Goal: Information Seeking & Learning: Learn about a topic

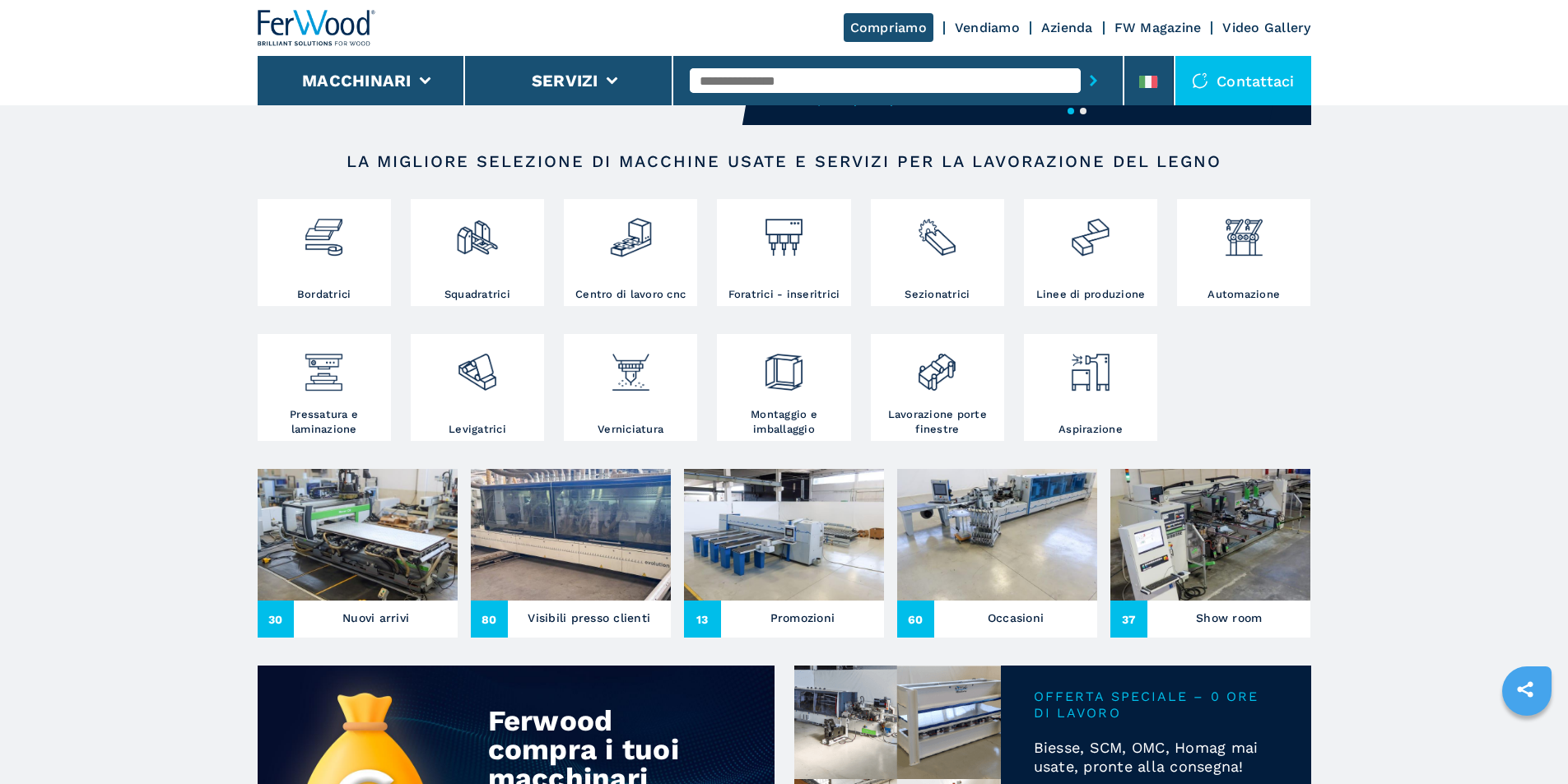
click at [545, 549] on img at bounding box center [571, 535] width 200 height 131
click at [598, 629] on h3 "Visibili presso clienti" at bounding box center [589, 617] width 122 height 23
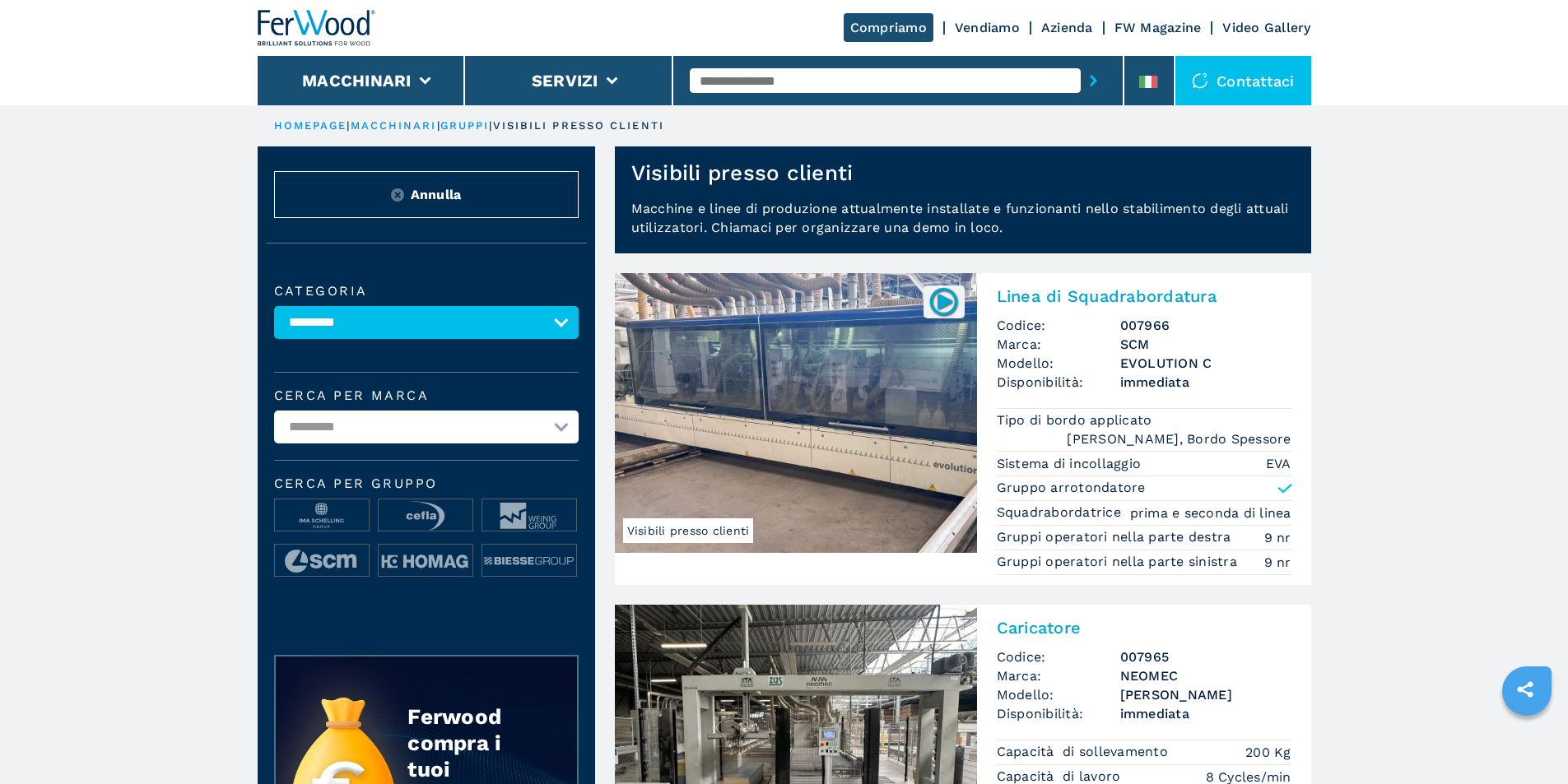
click at [347, 437] on select "**********" at bounding box center [427, 426] width 304 height 33
select select "*****"
click at [274, 422] on select "**********" at bounding box center [427, 426] width 304 height 33
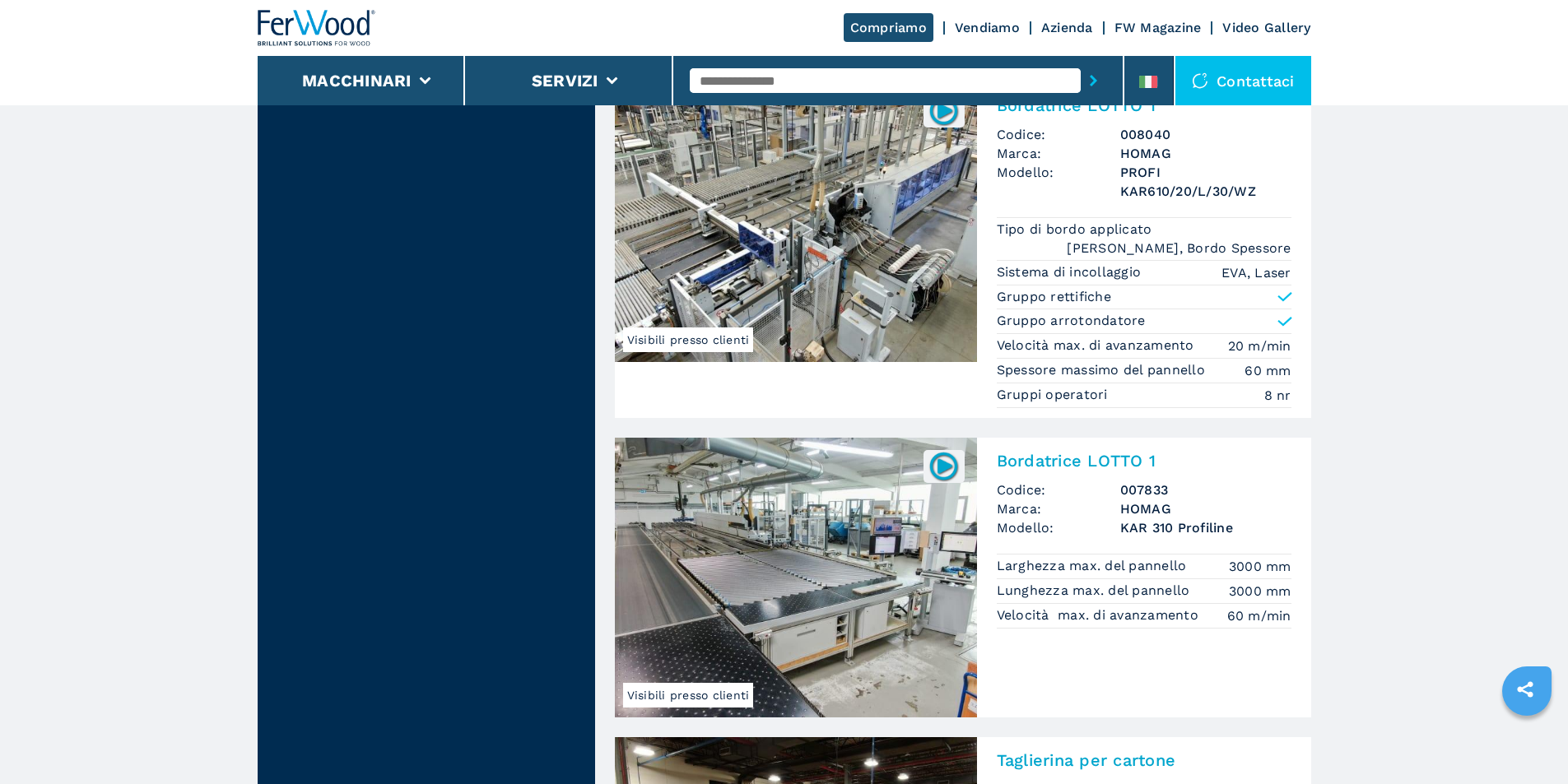
scroll to position [3045, 0]
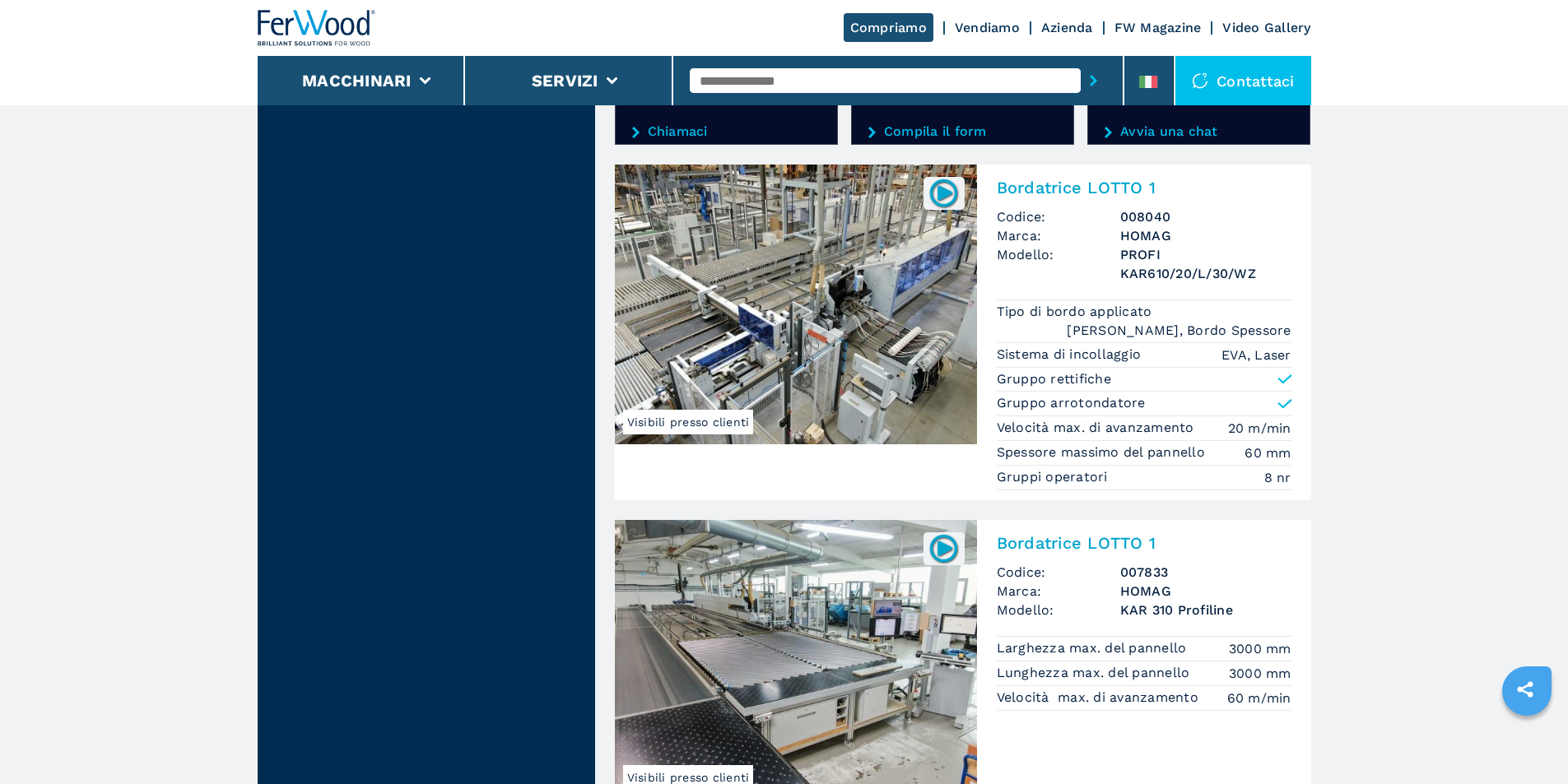
click at [870, 262] on img at bounding box center [796, 305] width 362 height 280
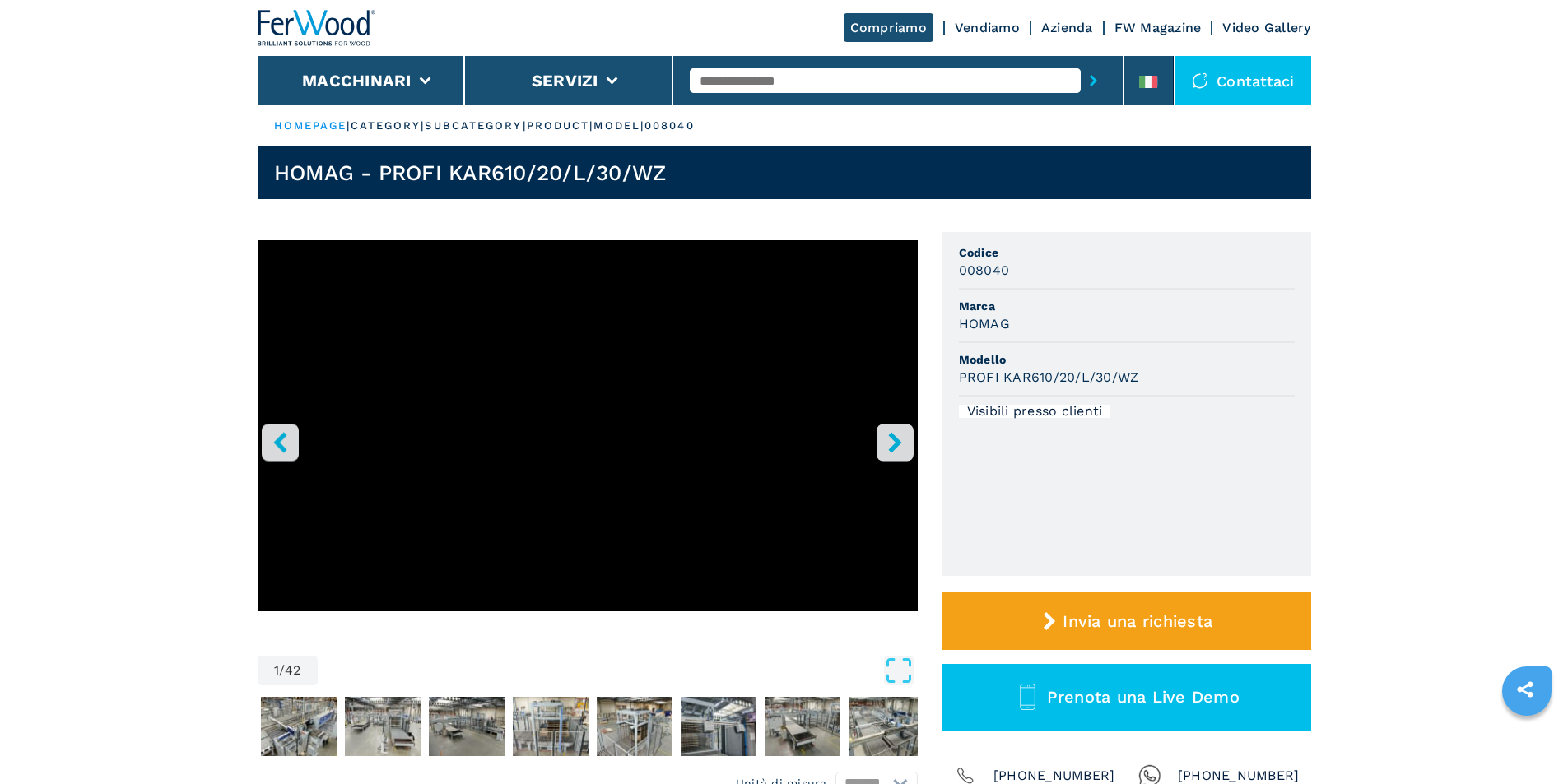
scroll to position [82, 0]
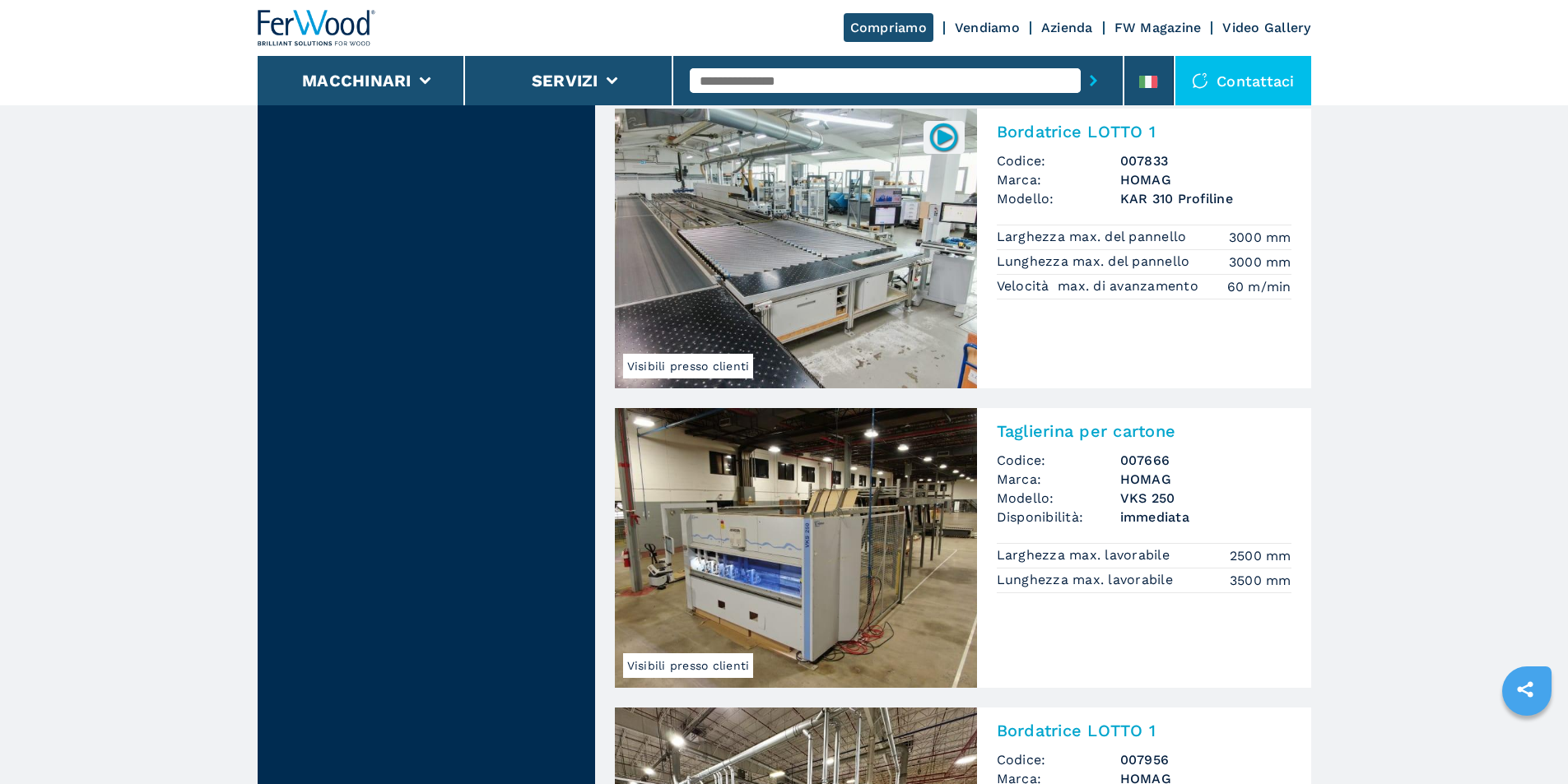
scroll to position [3291, 0]
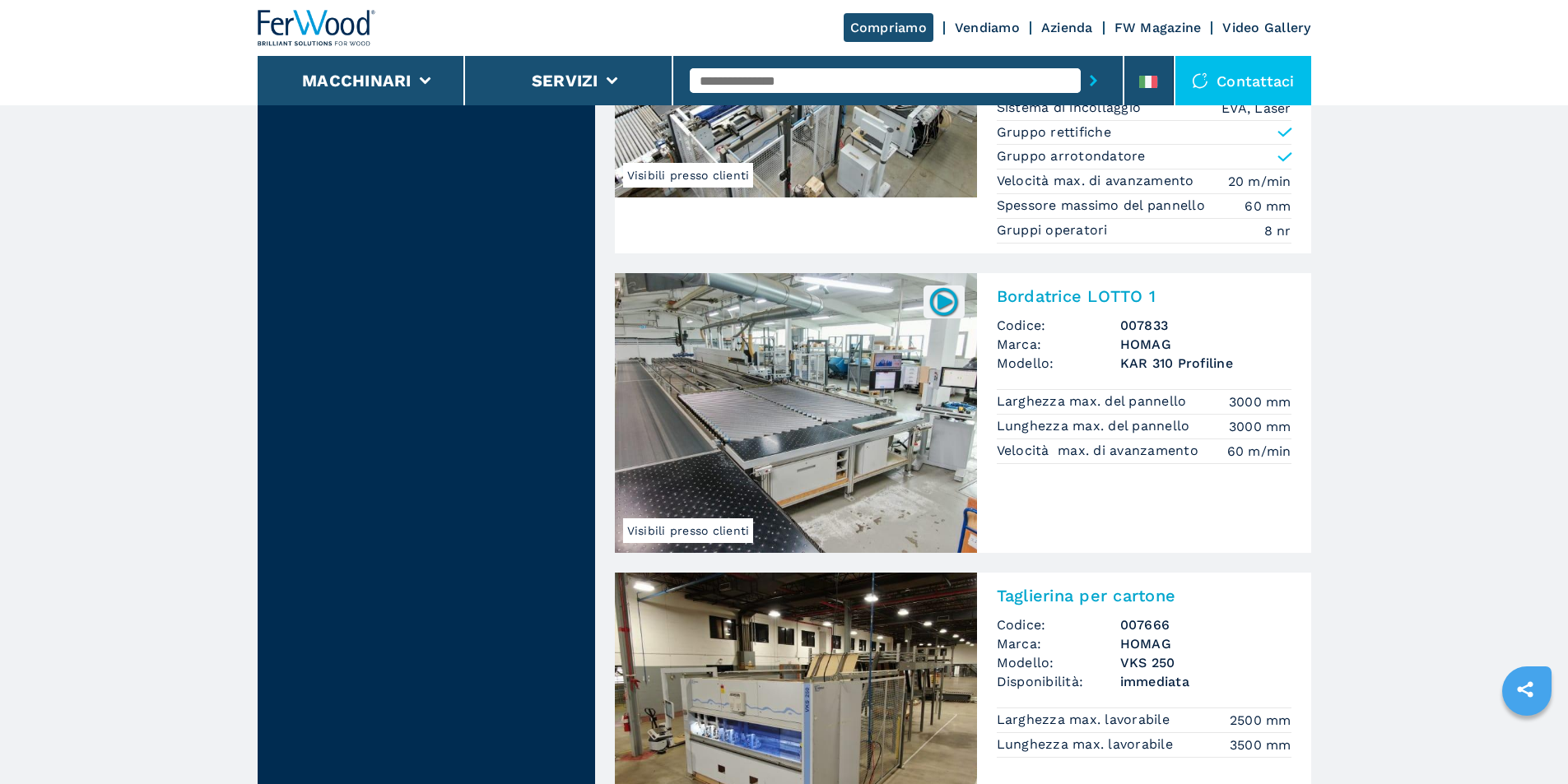
click at [876, 368] on img at bounding box center [796, 413] width 362 height 280
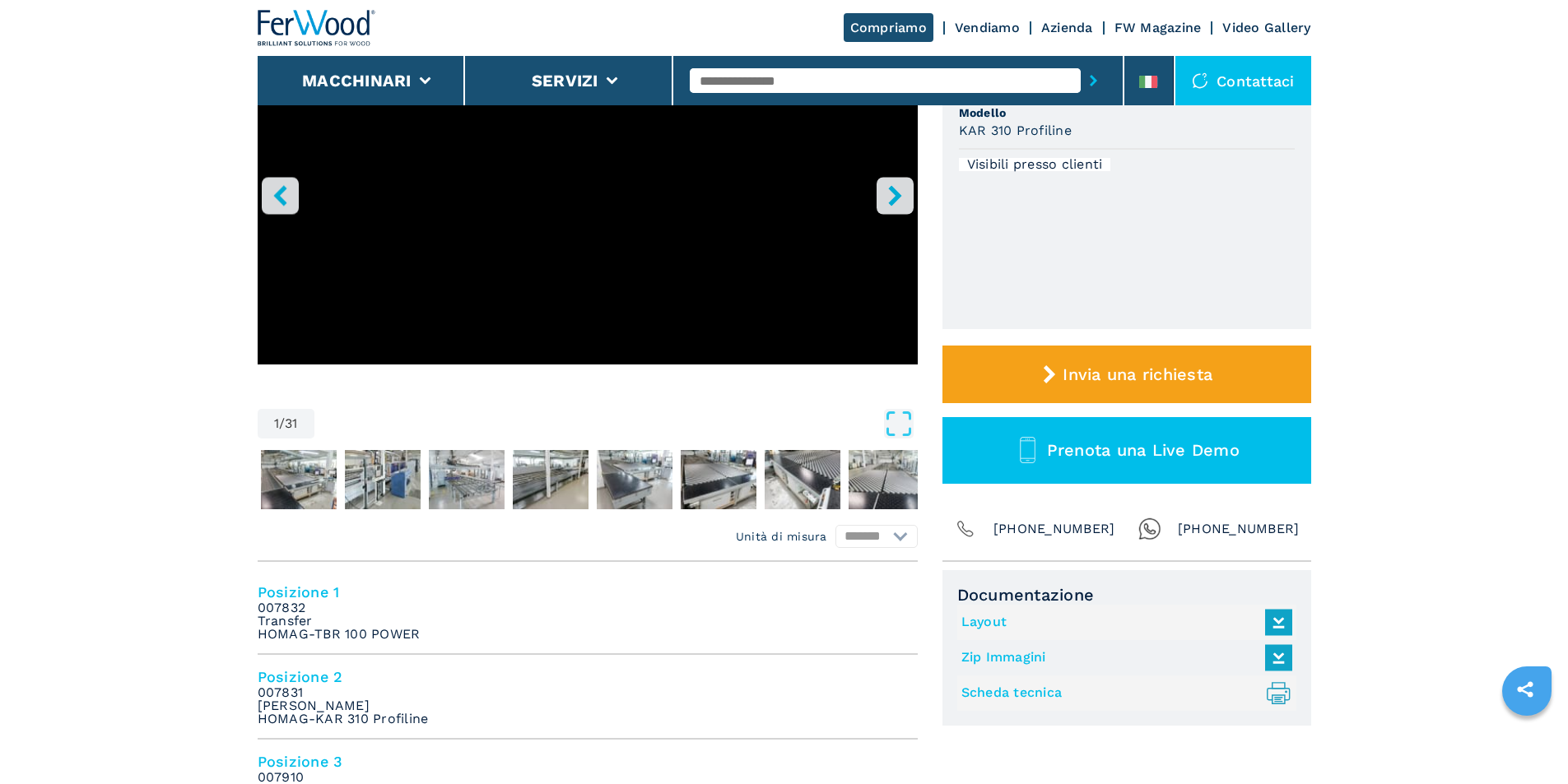
scroll to position [82, 0]
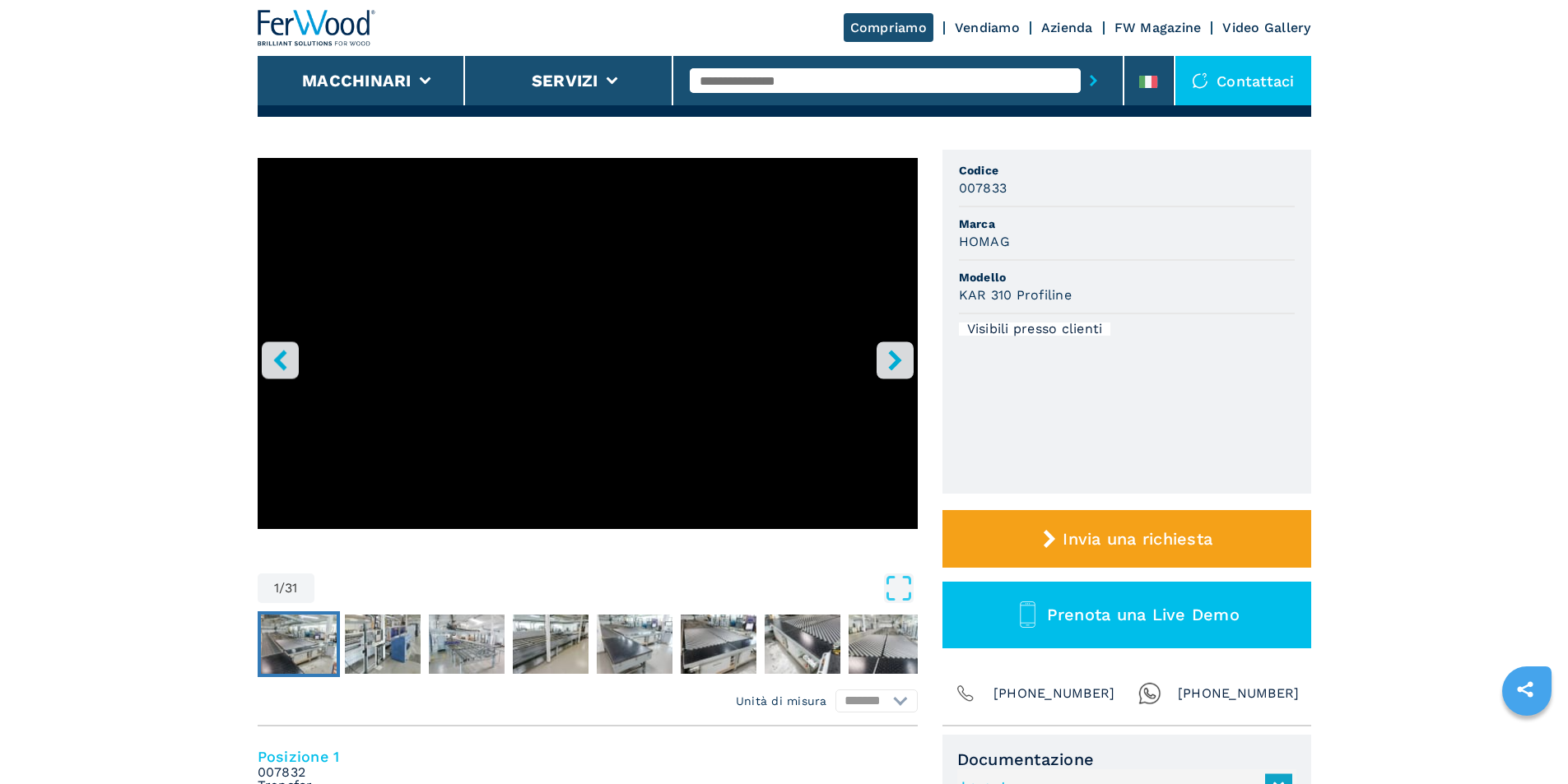
click at [315, 642] on img "Go to Slide 2" at bounding box center [298, 645] width 76 height 60
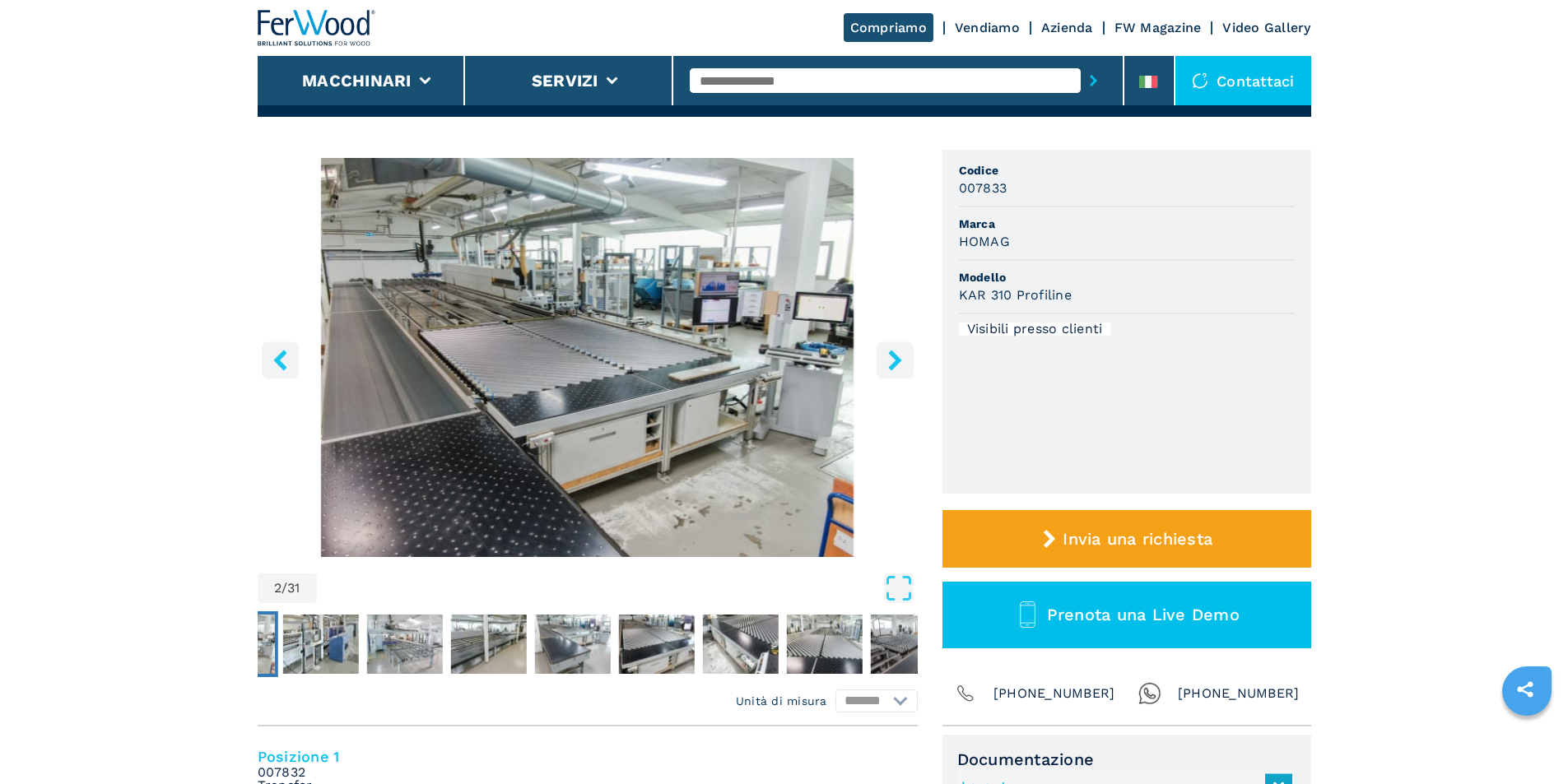
click at [905, 587] on icon "Open Fullscreen" at bounding box center [899, 588] width 30 height 30
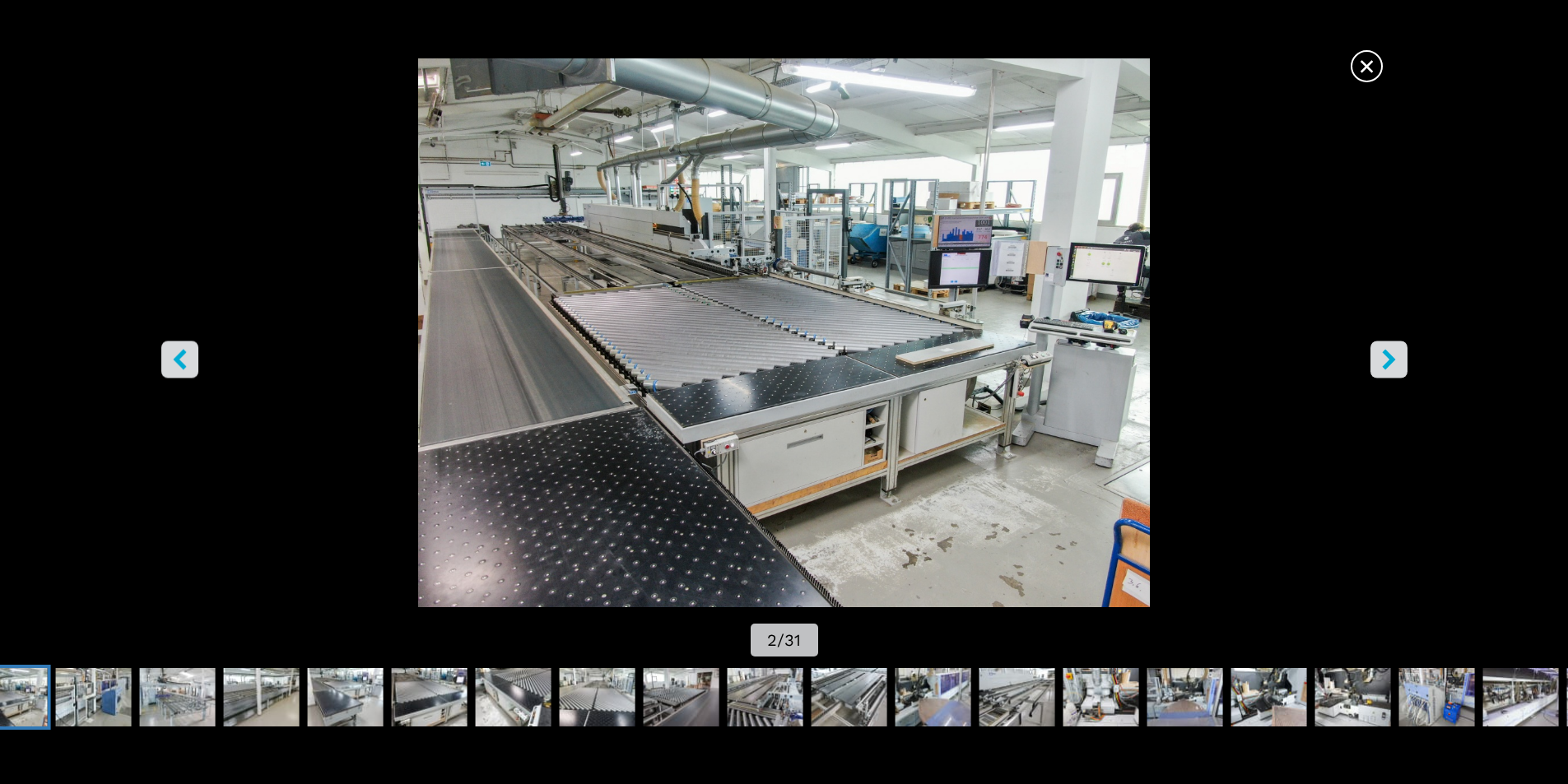
click at [1389, 357] on icon "right-button" at bounding box center [1388, 359] width 13 height 21
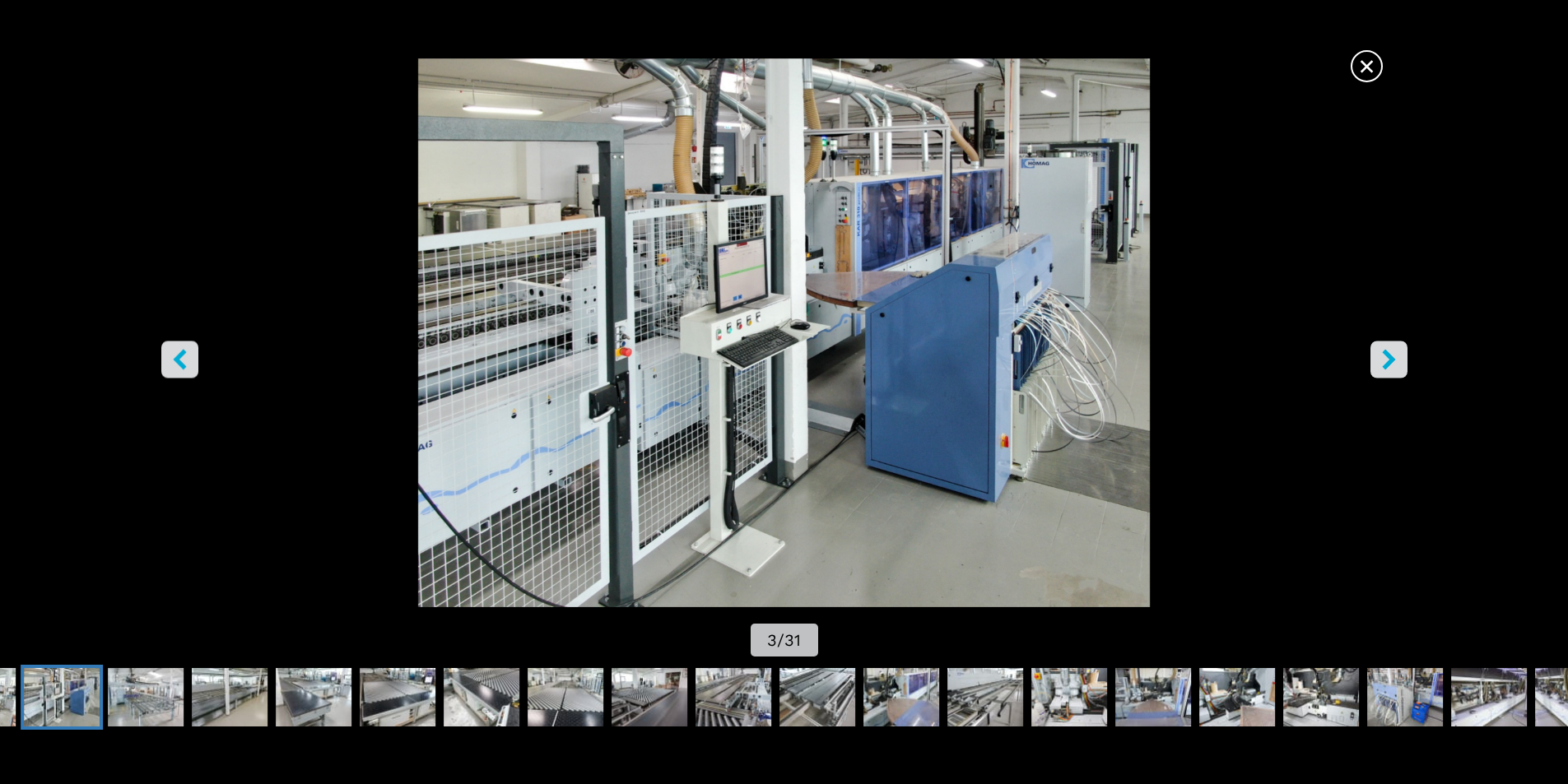
click at [1389, 357] on icon "right-button" at bounding box center [1388, 359] width 13 height 21
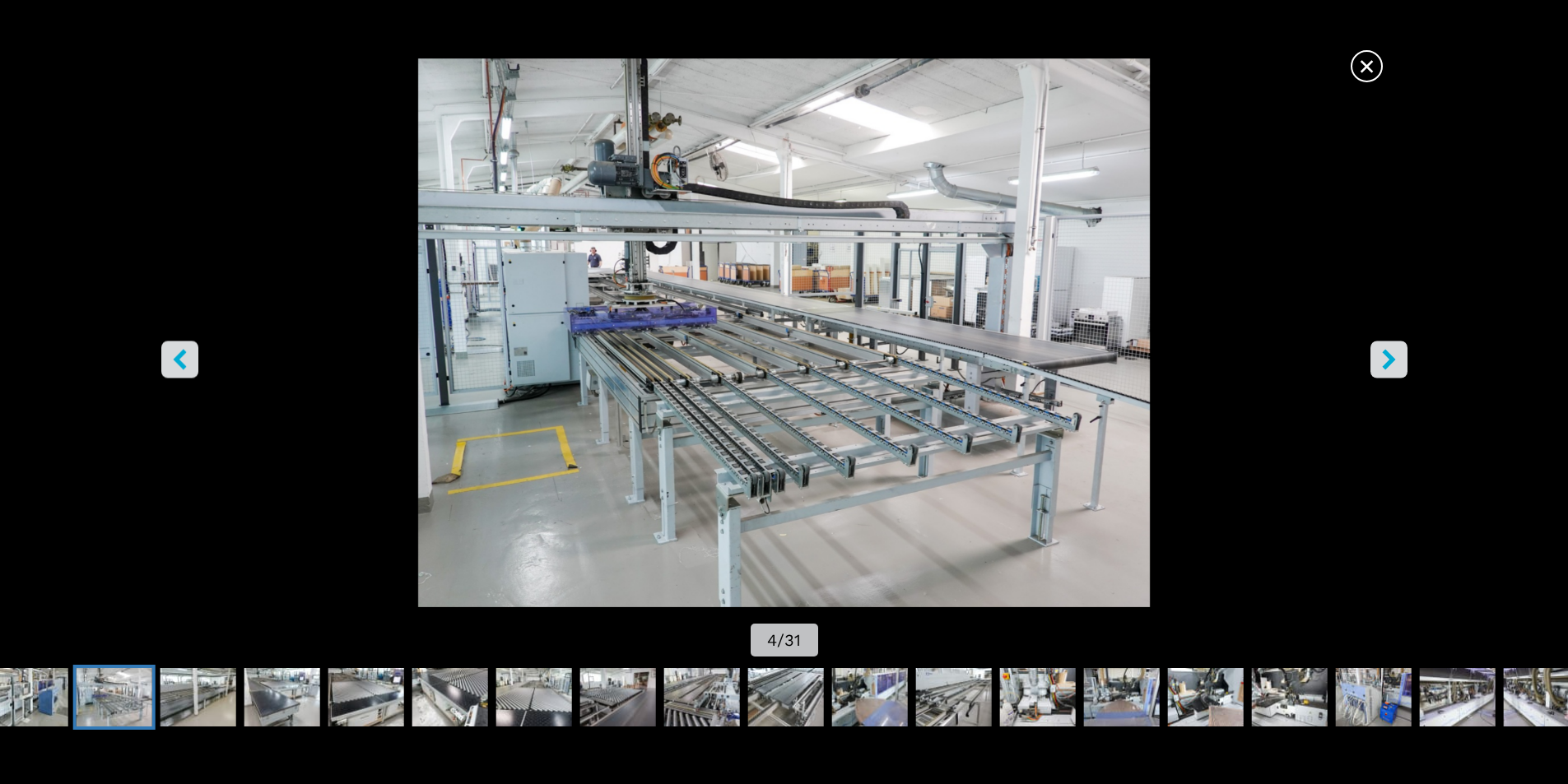
click at [1389, 357] on icon "right-button" at bounding box center [1388, 359] width 13 height 21
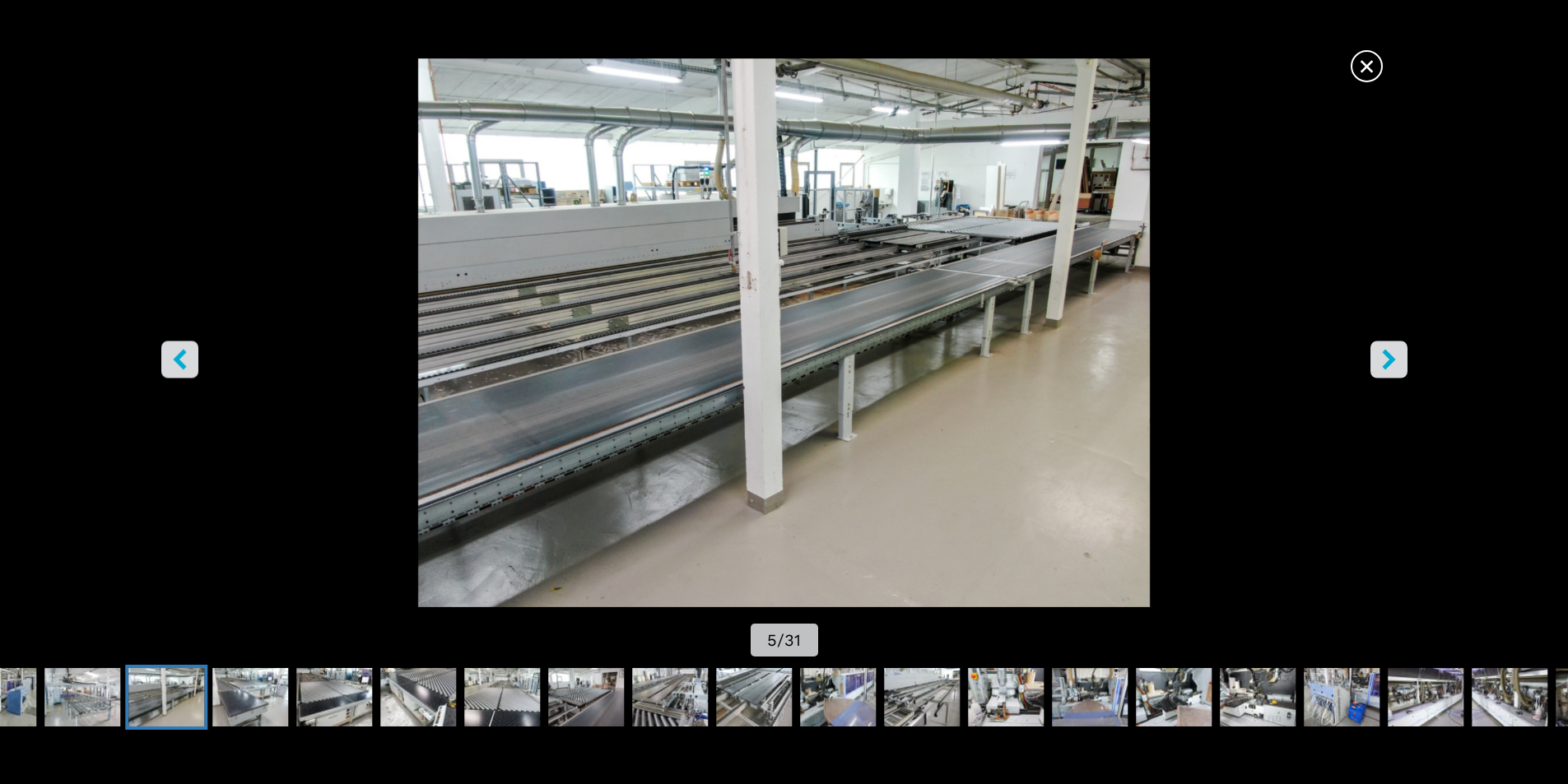
click at [1389, 357] on icon "right-button" at bounding box center [1388, 359] width 13 height 21
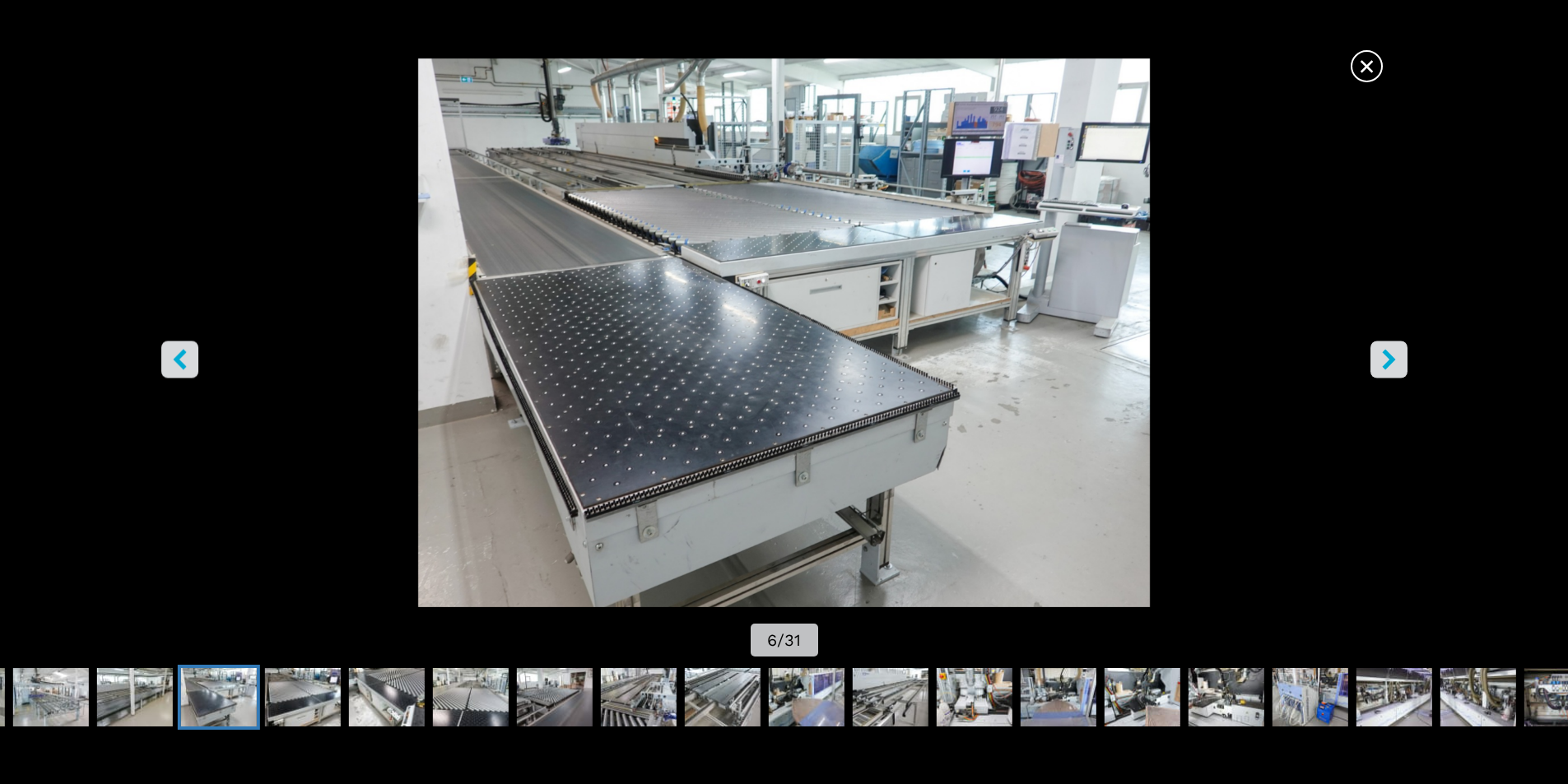
click at [1389, 357] on icon "right-button" at bounding box center [1388, 359] width 13 height 21
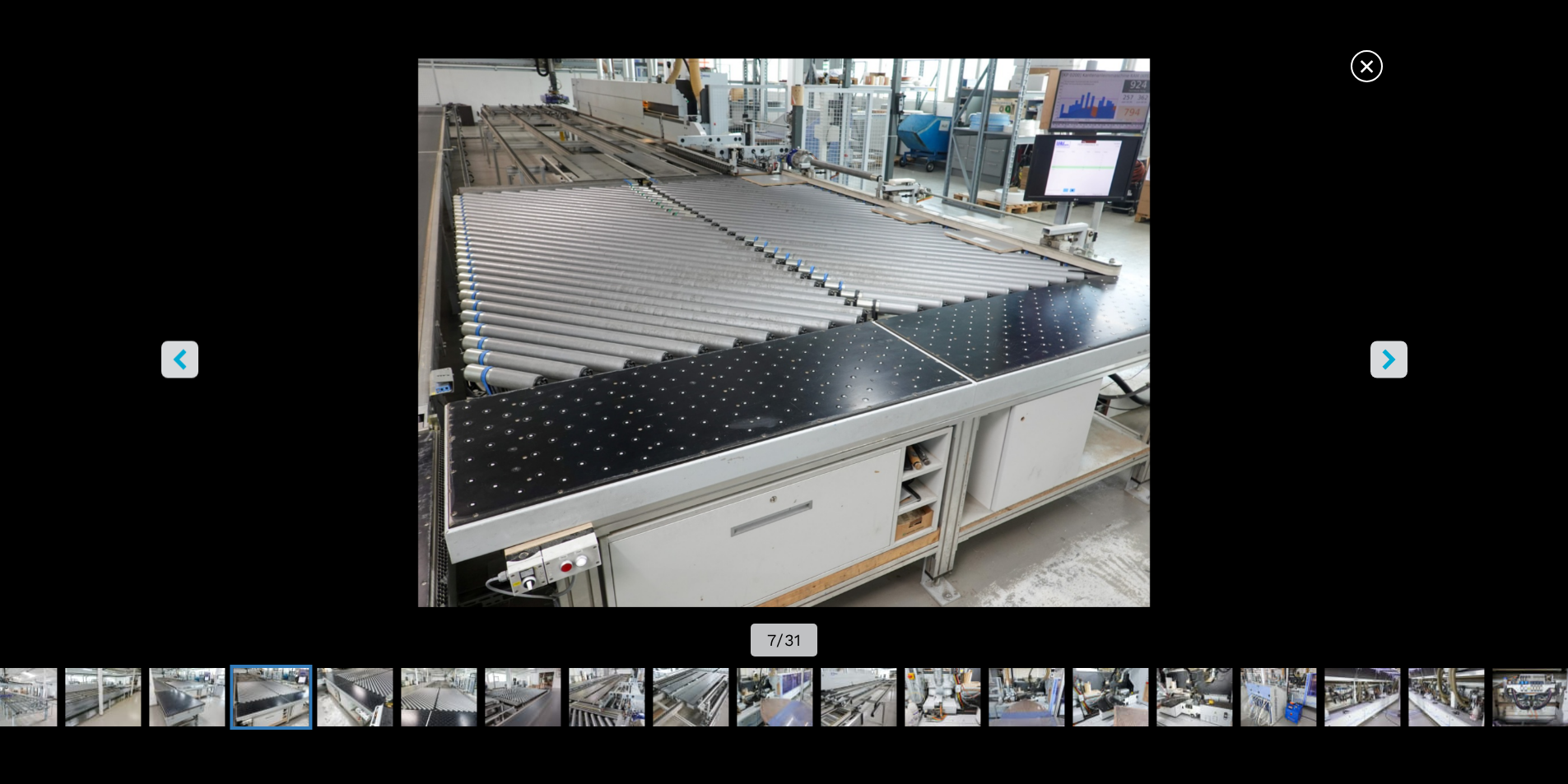
click at [1389, 357] on icon "right-button" at bounding box center [1388, 359] width 13 height 21
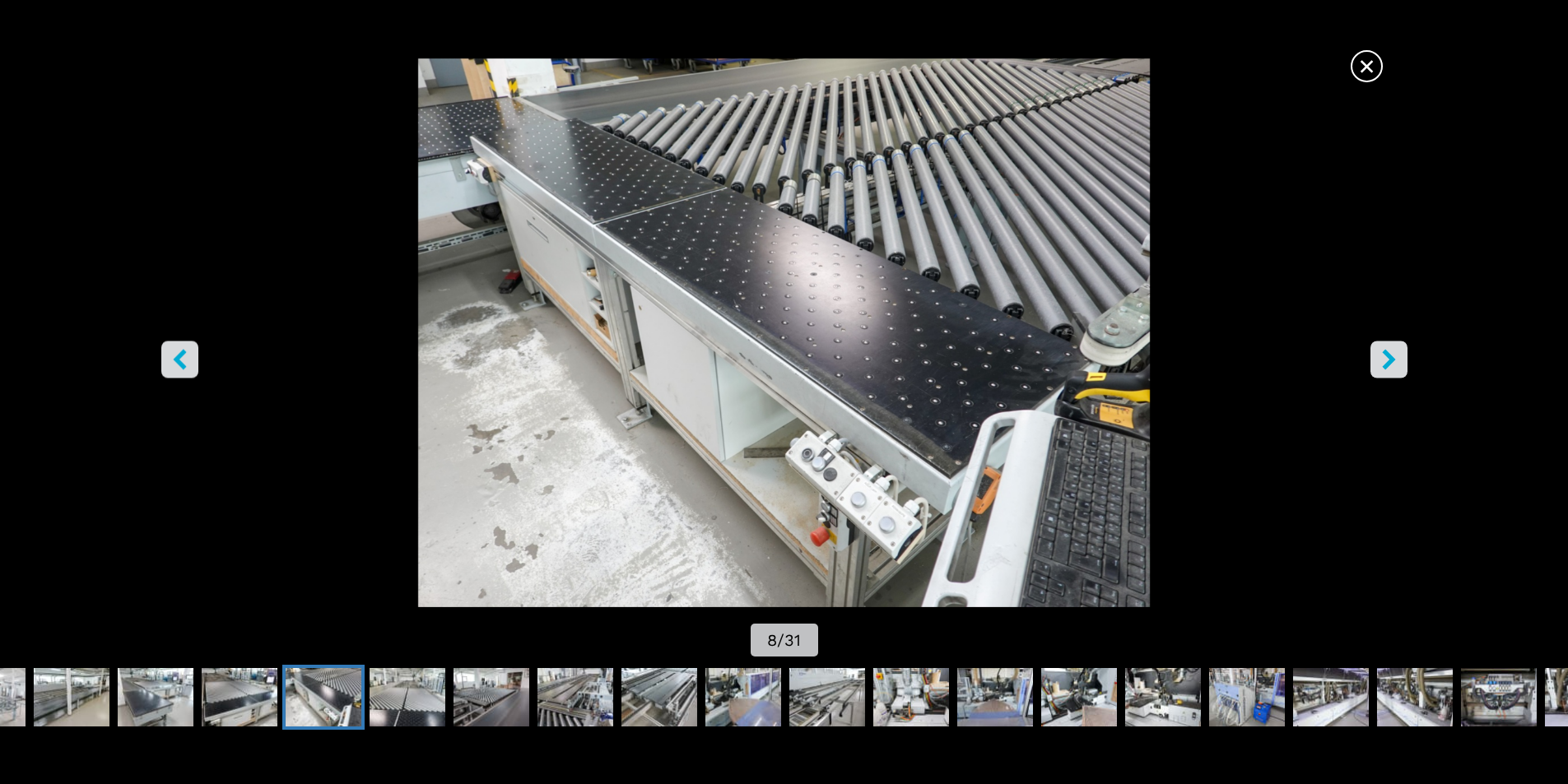
click at [1389, 357] on icon "right-button" at bounding box center [1388, 359] width 13 height 21
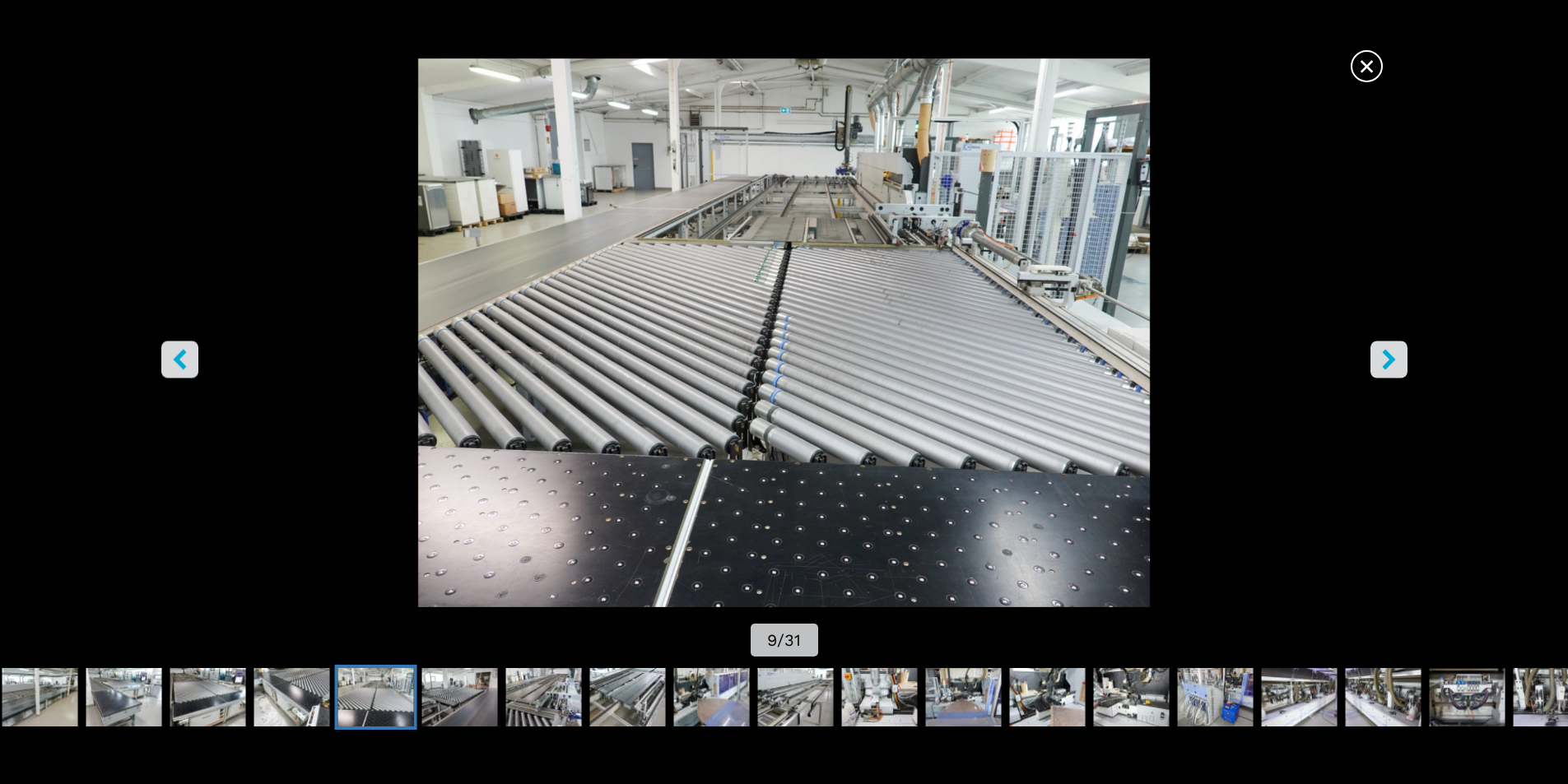
click at [1389, 357] on icon "right-button" at bounding box center [1388, 359] width 13 height 21
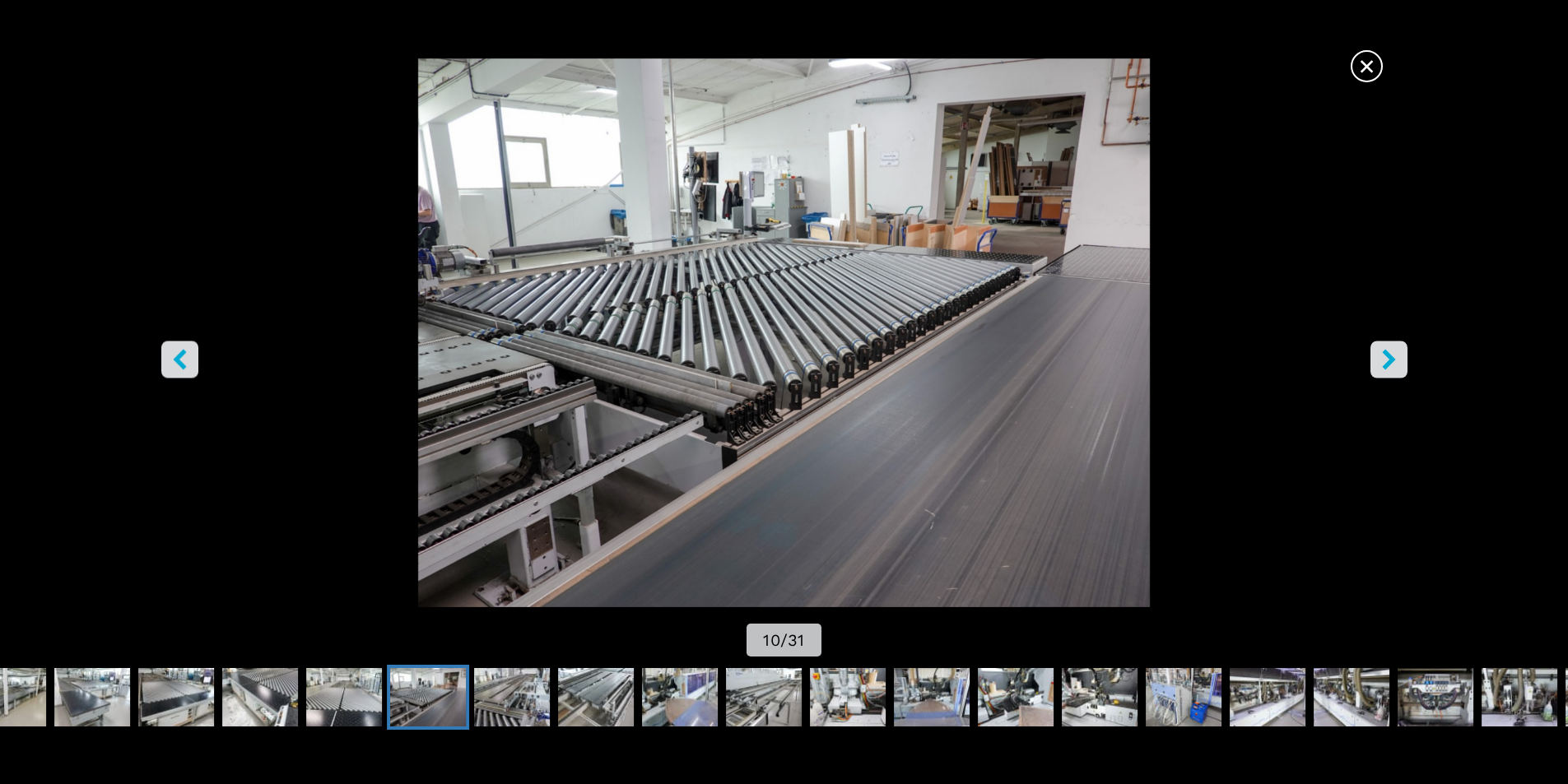
click at [1389, 357] on icon "right-button" at bounding box center [1388, 359] width 13 height 21
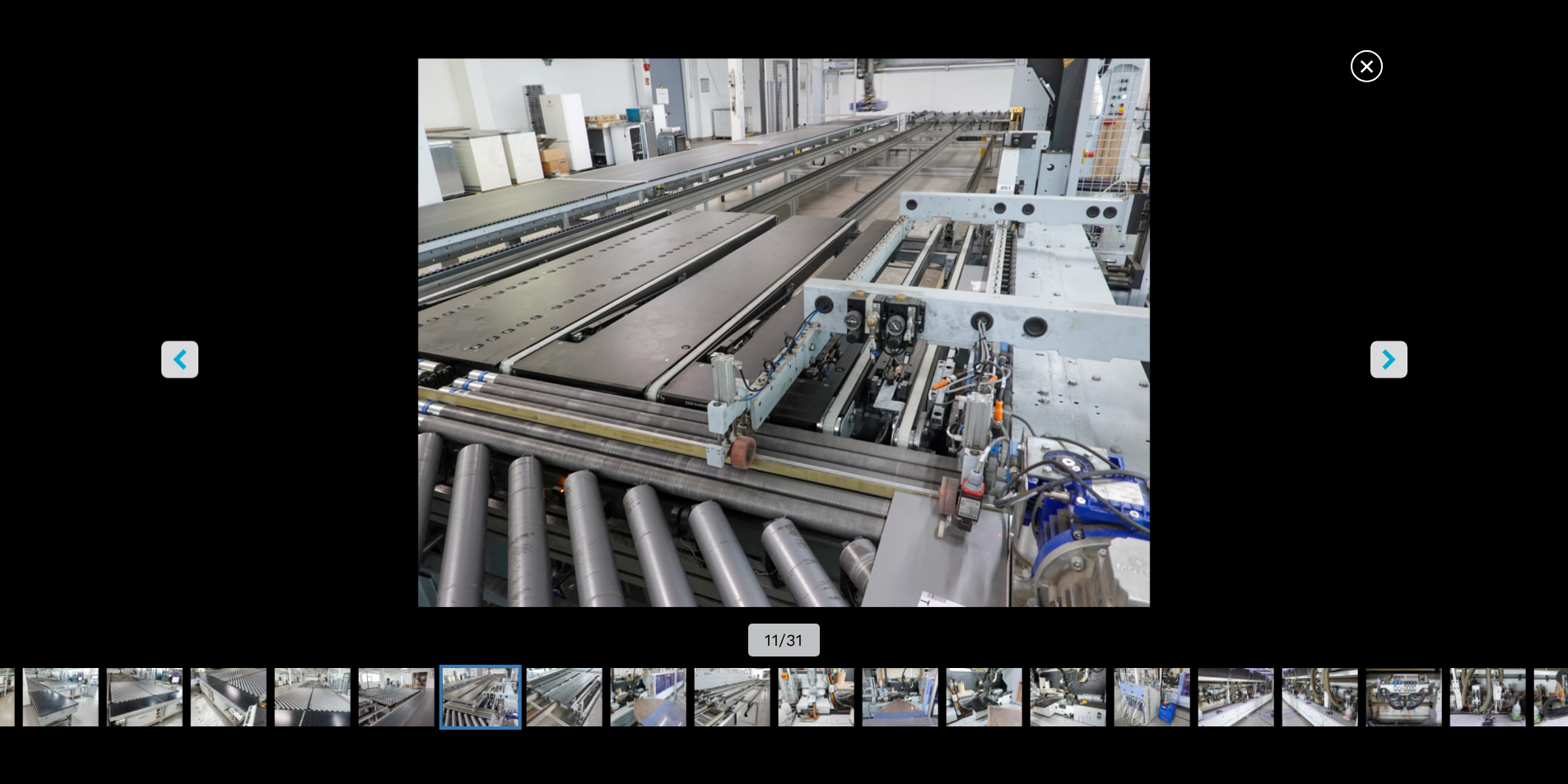
click at [1385, 357] on icon "right-button" at bounding box center [1389, 359] width 21 height 21
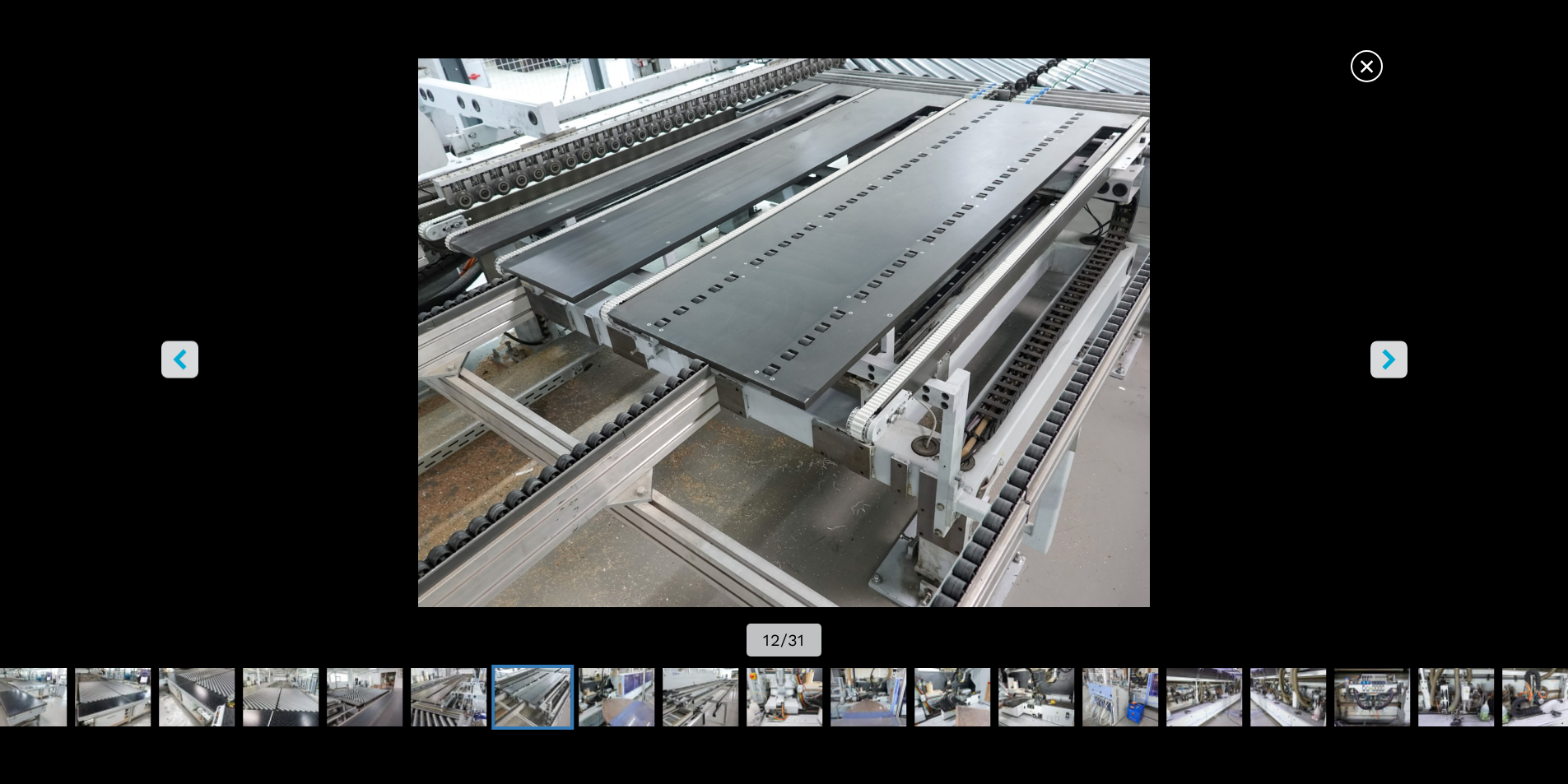
drag, startPoint x: 1385, startPoint y: 357, endPoint x: 1337, endPoint y: 377, distance: 52.0
click at [1337, 377] on div "× 12 / 31" at bounding box center [784, 360] width 1568 height 602
click at [1389, 365] on icon "right-button" at bounding box center [1388, 359] width 13 height 21
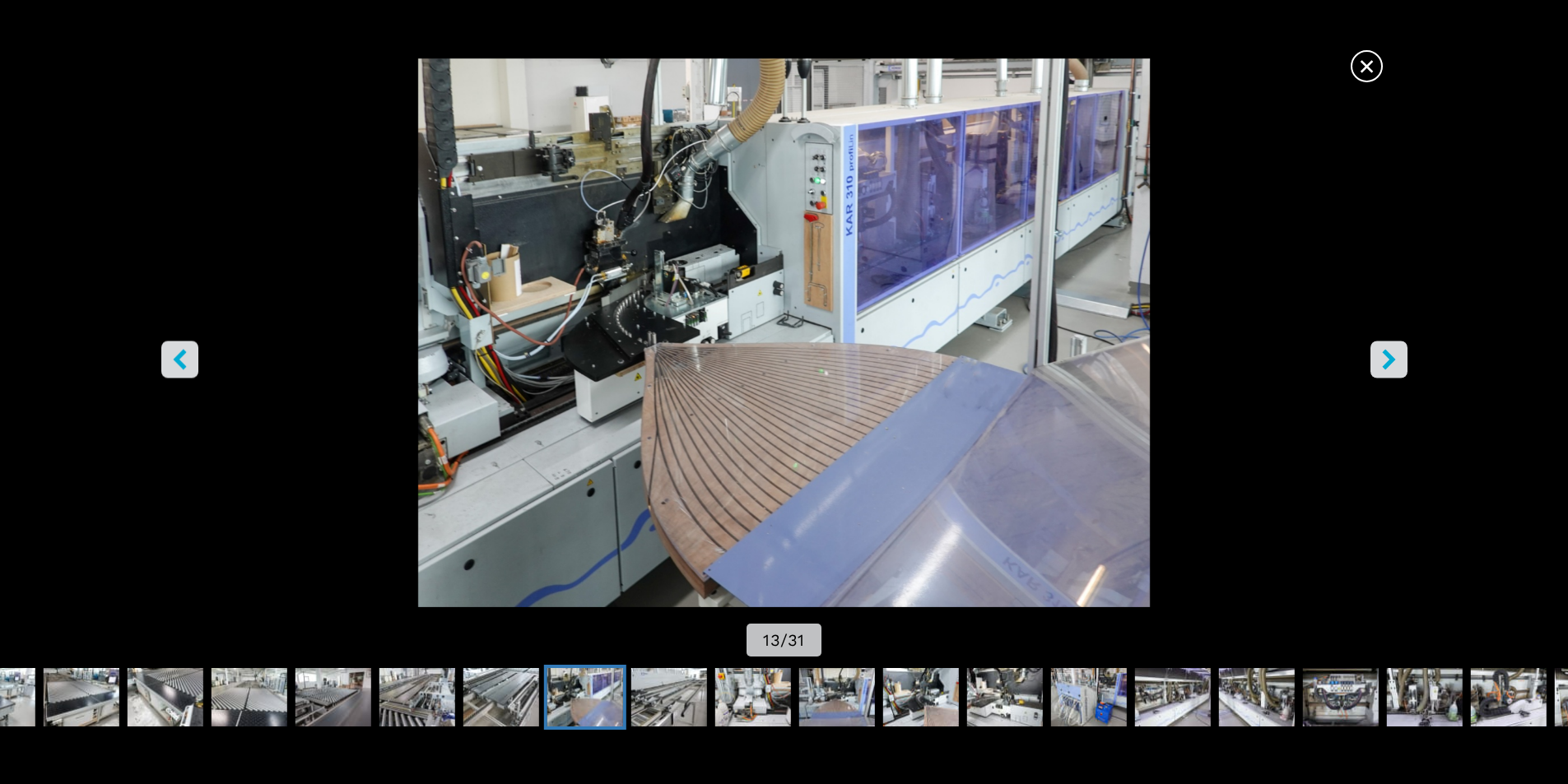
click at [1398, 357] on icon "right-button" at bounding box center [1389, 359] width 21 height 21
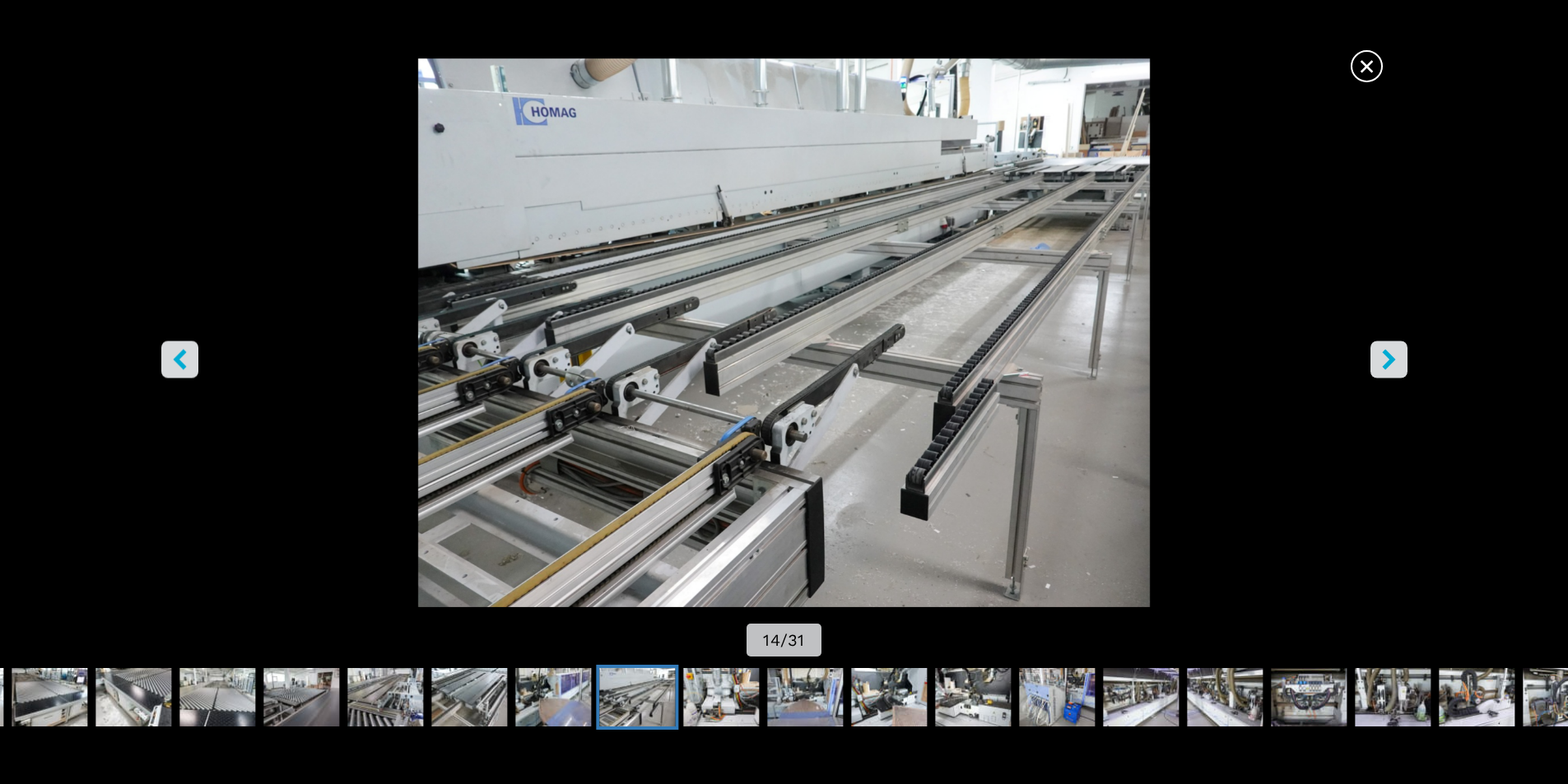
click at [1395, 357] on icon "right-button" at bounding box center [1389, 359] width 21 height 21
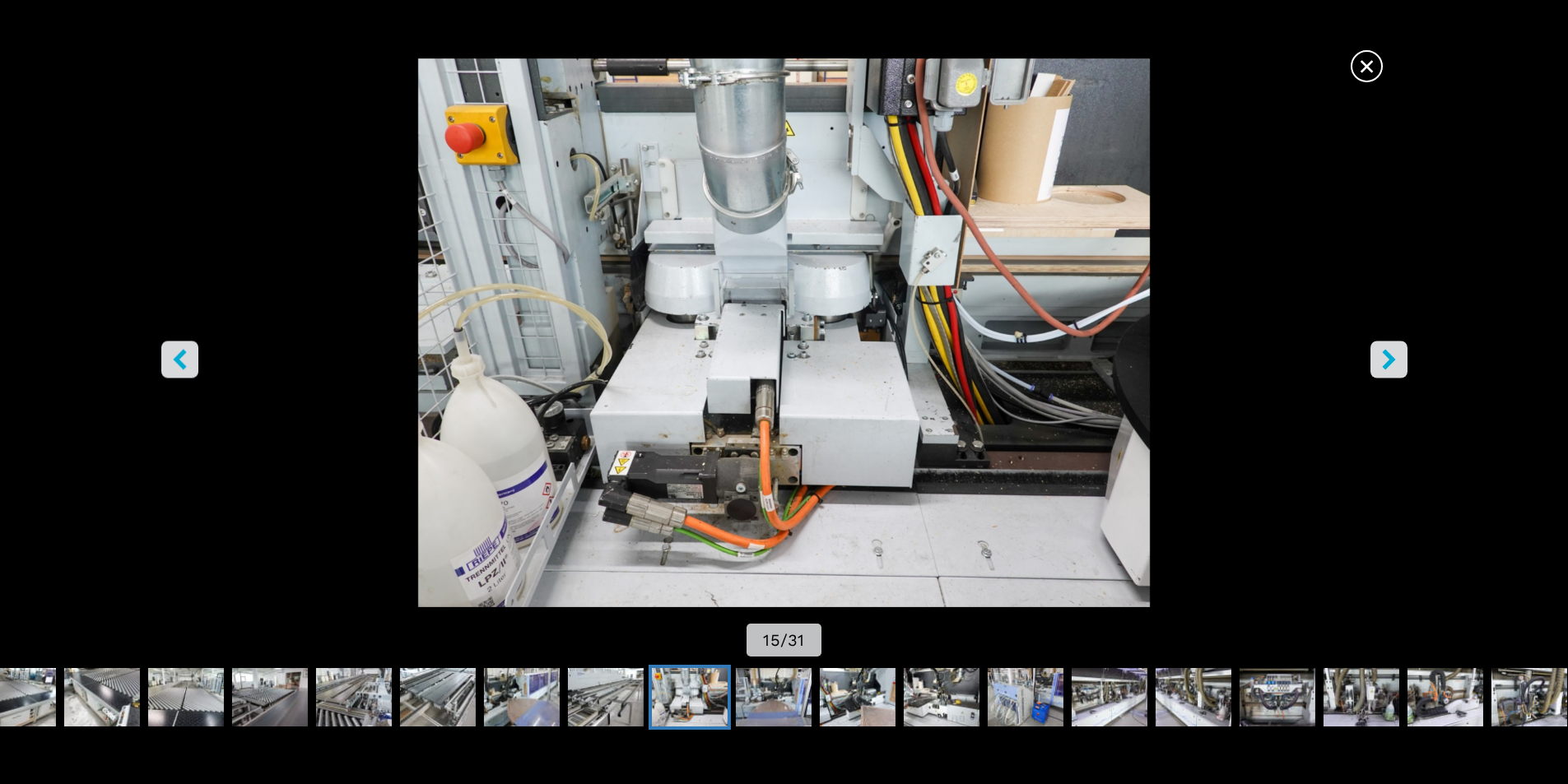
click at [1391, 358] on icon "right-button" at bounding box center [1388, 359] width 13 height 21
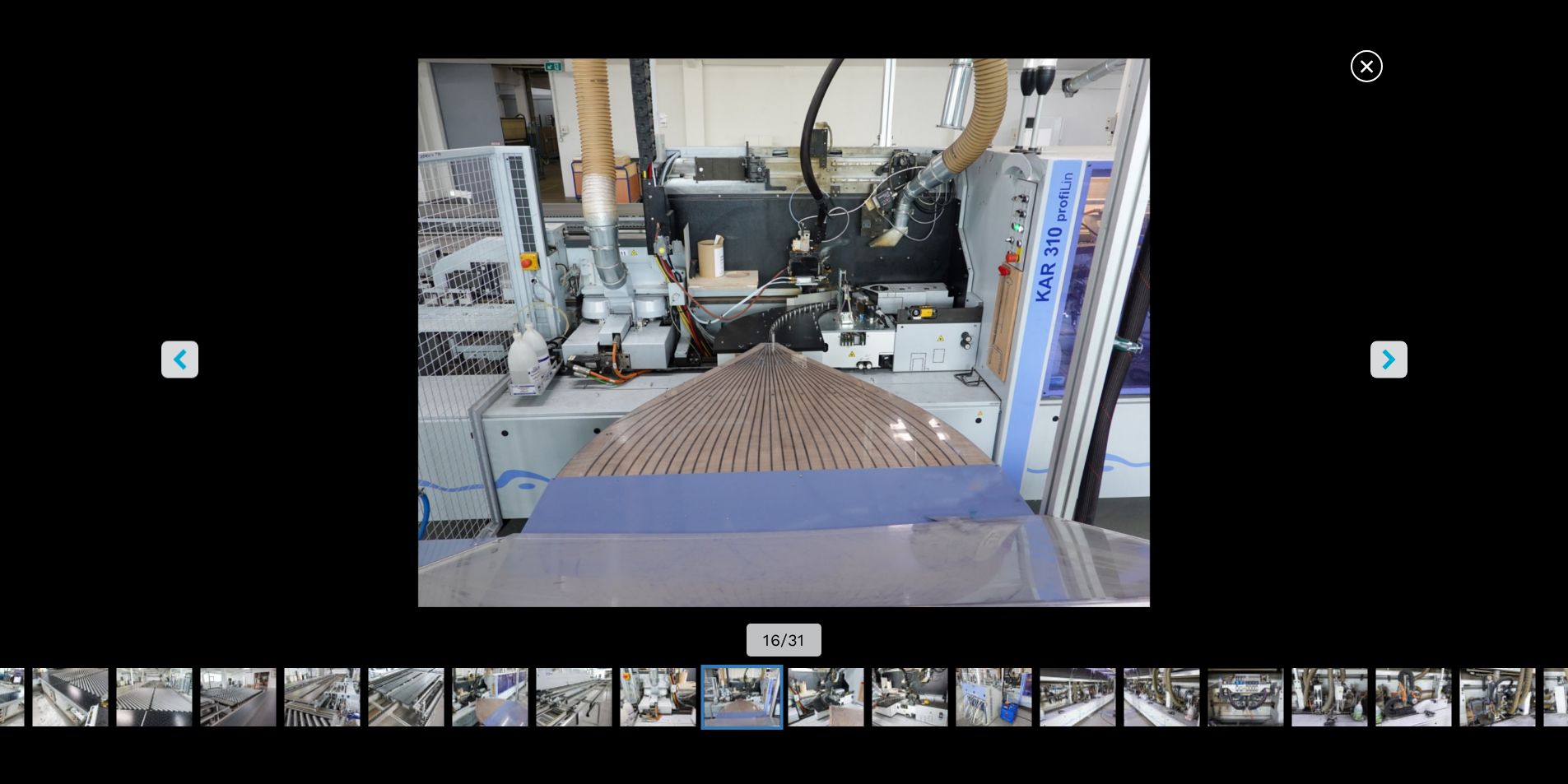
click at [1391, 358] on icon "right-button" at bounding box center [1388, 359] width 13 height 21
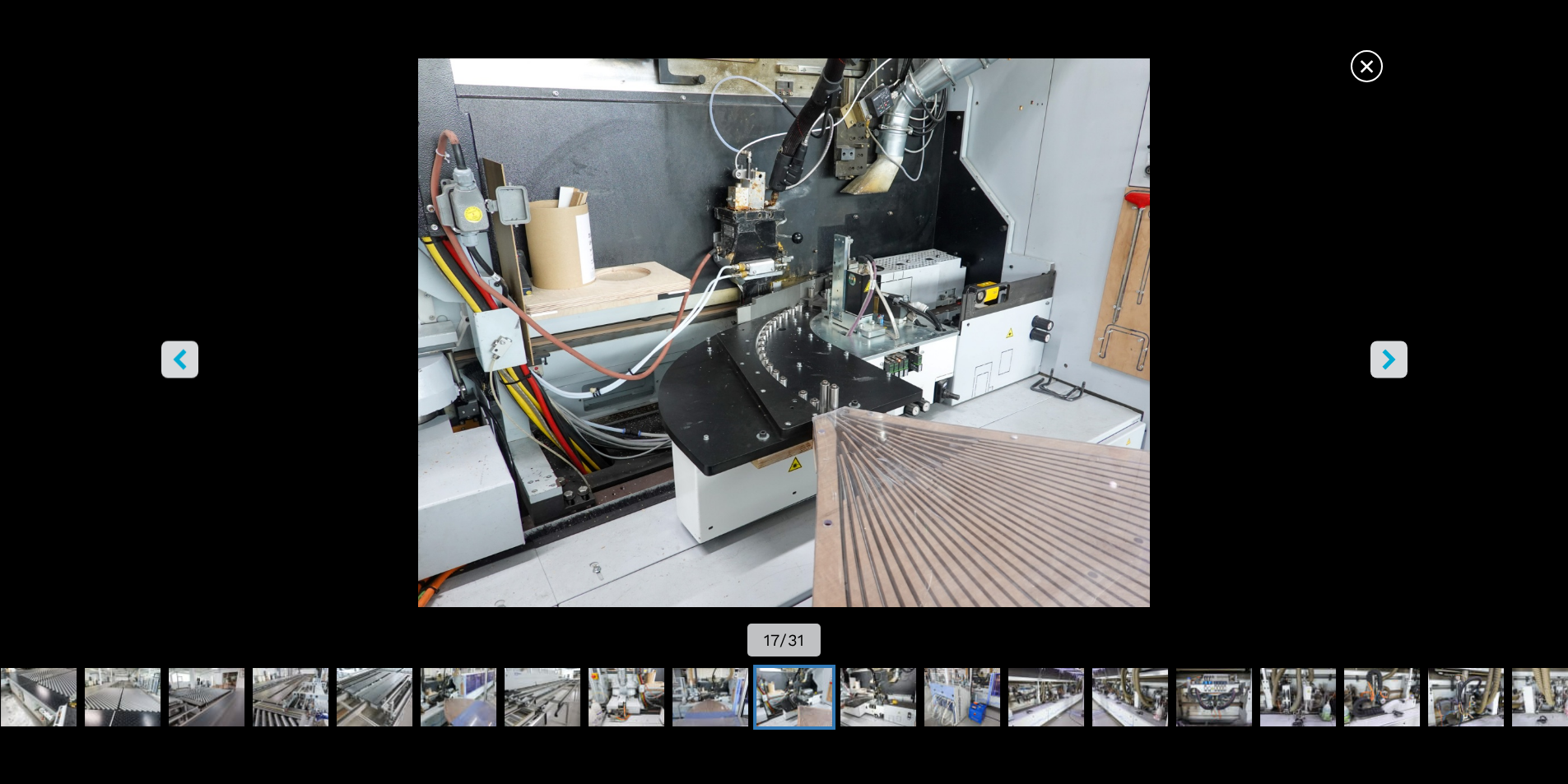
drag, startPoint x: 1382, startPoint y: 359, endPoint x: 1177, endPoint y: 506, distance: 252.3
click at [1186, 505] on div "× 17 / 31" at bounding box center [784, 360] width 1568 height 602
click at [190, 357] on button "left-button" at bounding box center [179, 359] width 37 height 37
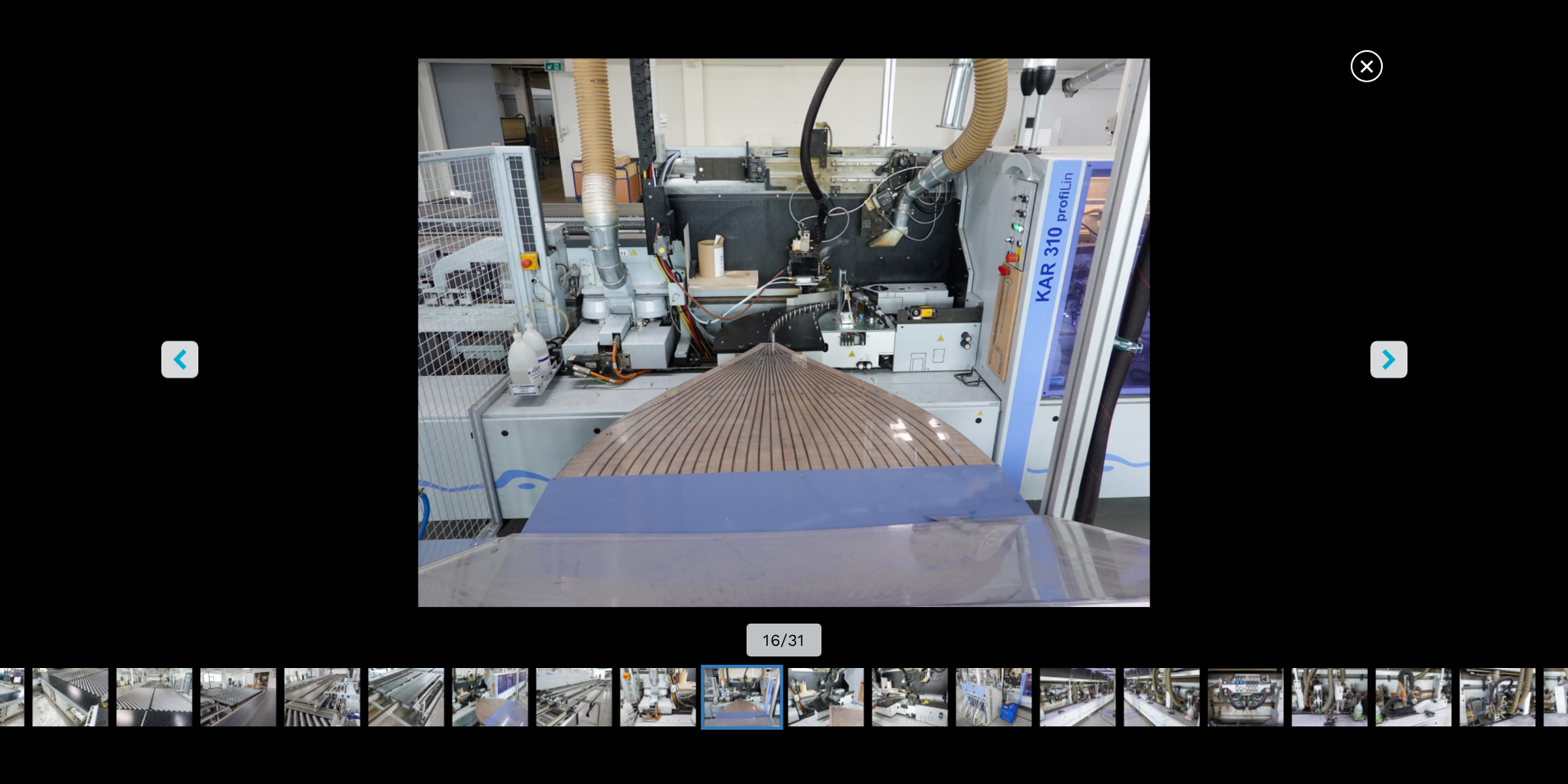
click at [1381, 352] on icon "right-button" at bounding box center [1389, 359] width 21 height 21
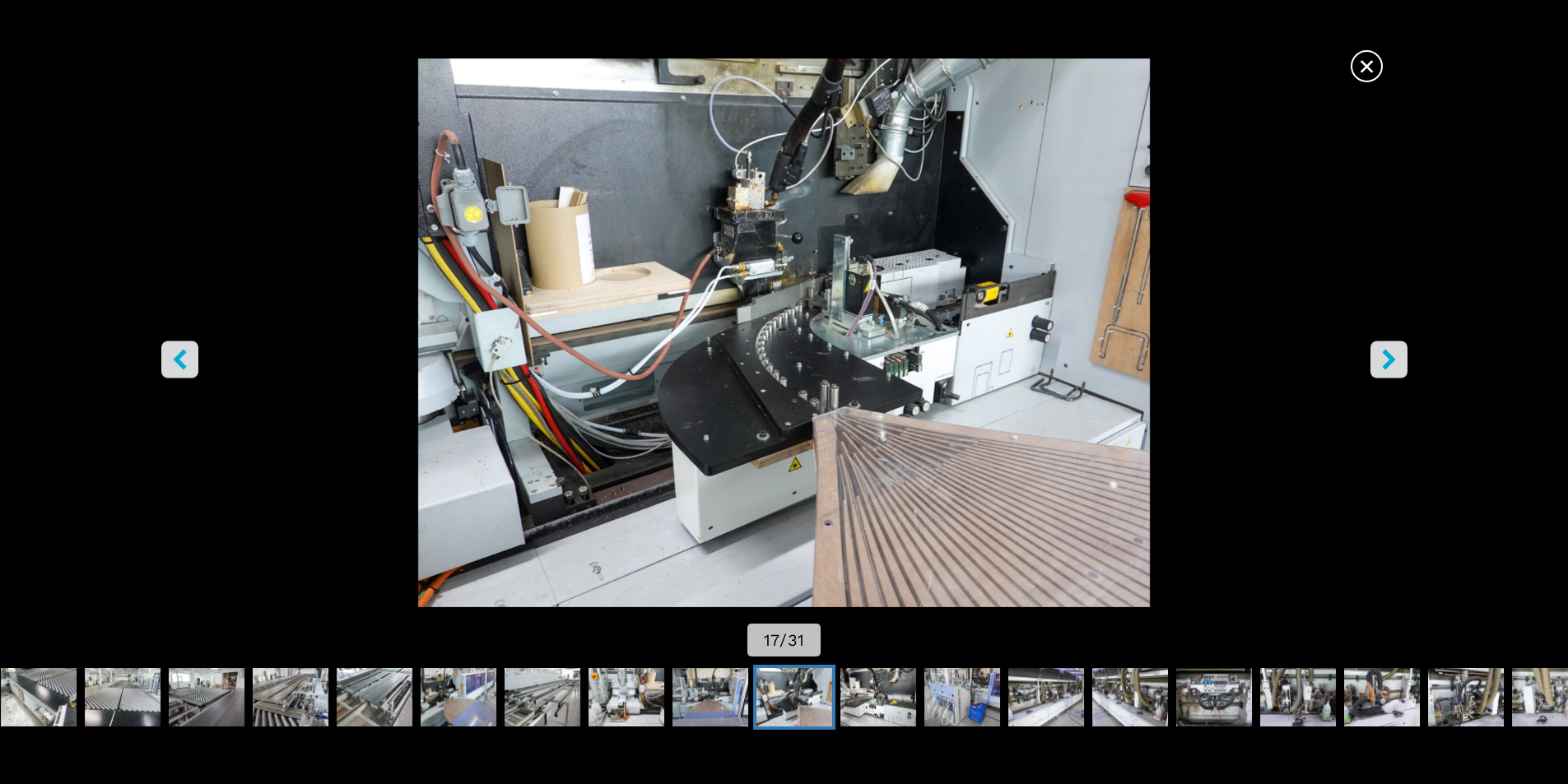
click at [1380, 352] on icon "right-button" at bounding box center [1389, 359] width 21 height 21
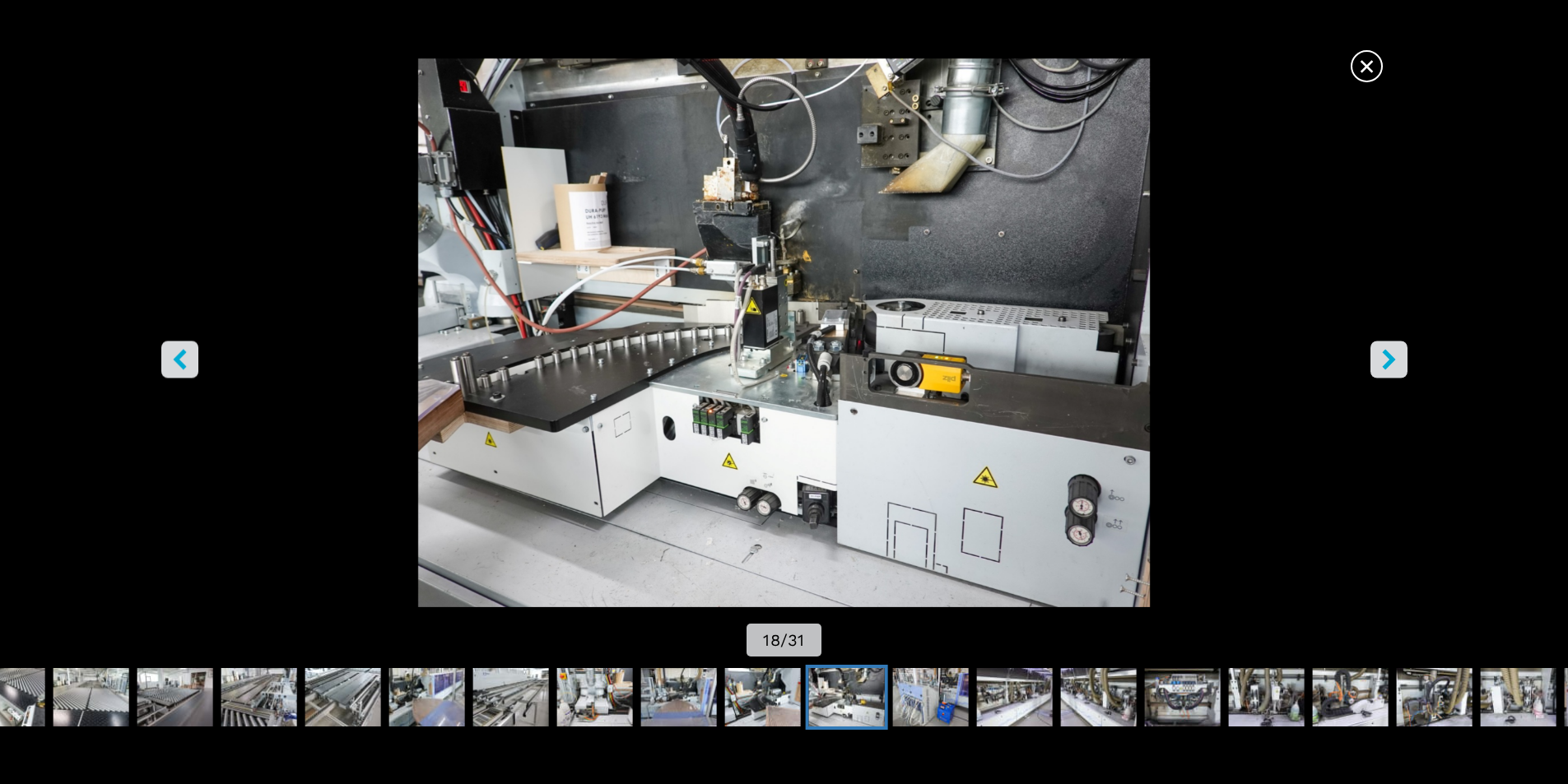
click at [1380, 352] on icon "right-button" at bounding box center [1389, 359] width 21 height 21
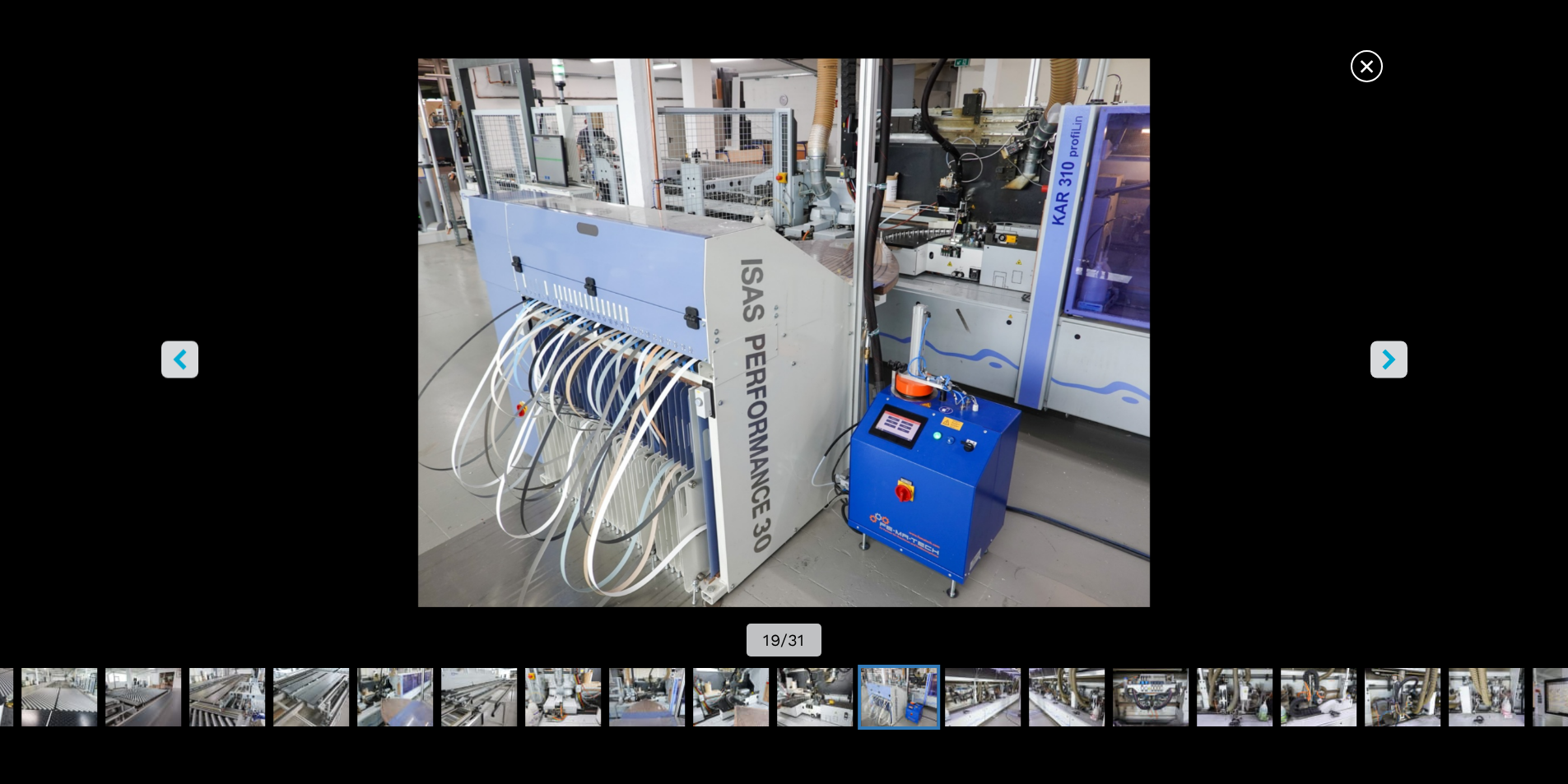
click at [1381, 347] on button "right-button" at bounding box center [1389, 359] width 37 height 37
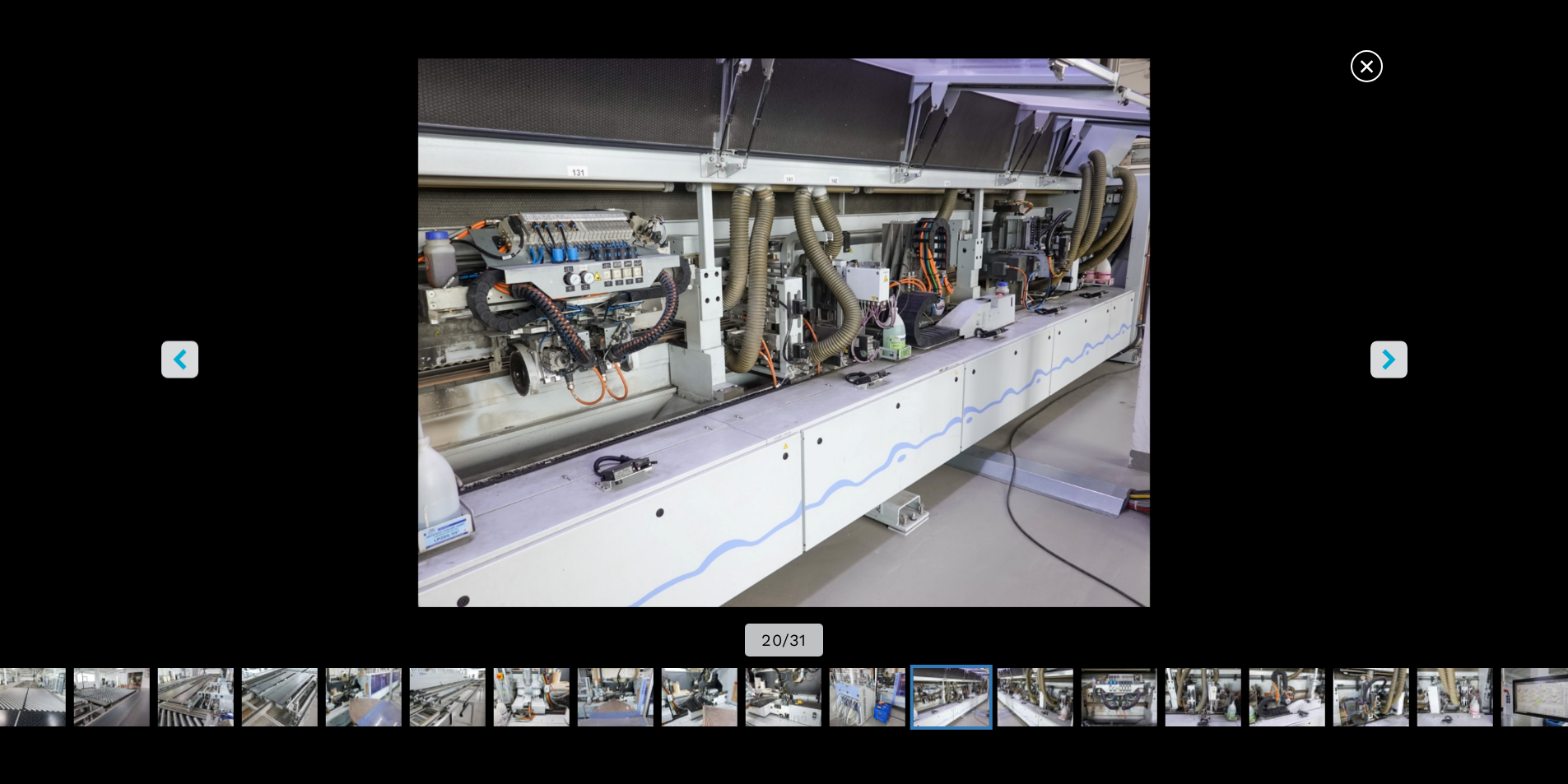
click at [1382, 360] on icon "right-button" at bounding box center [1389, 359] width 21 height 21
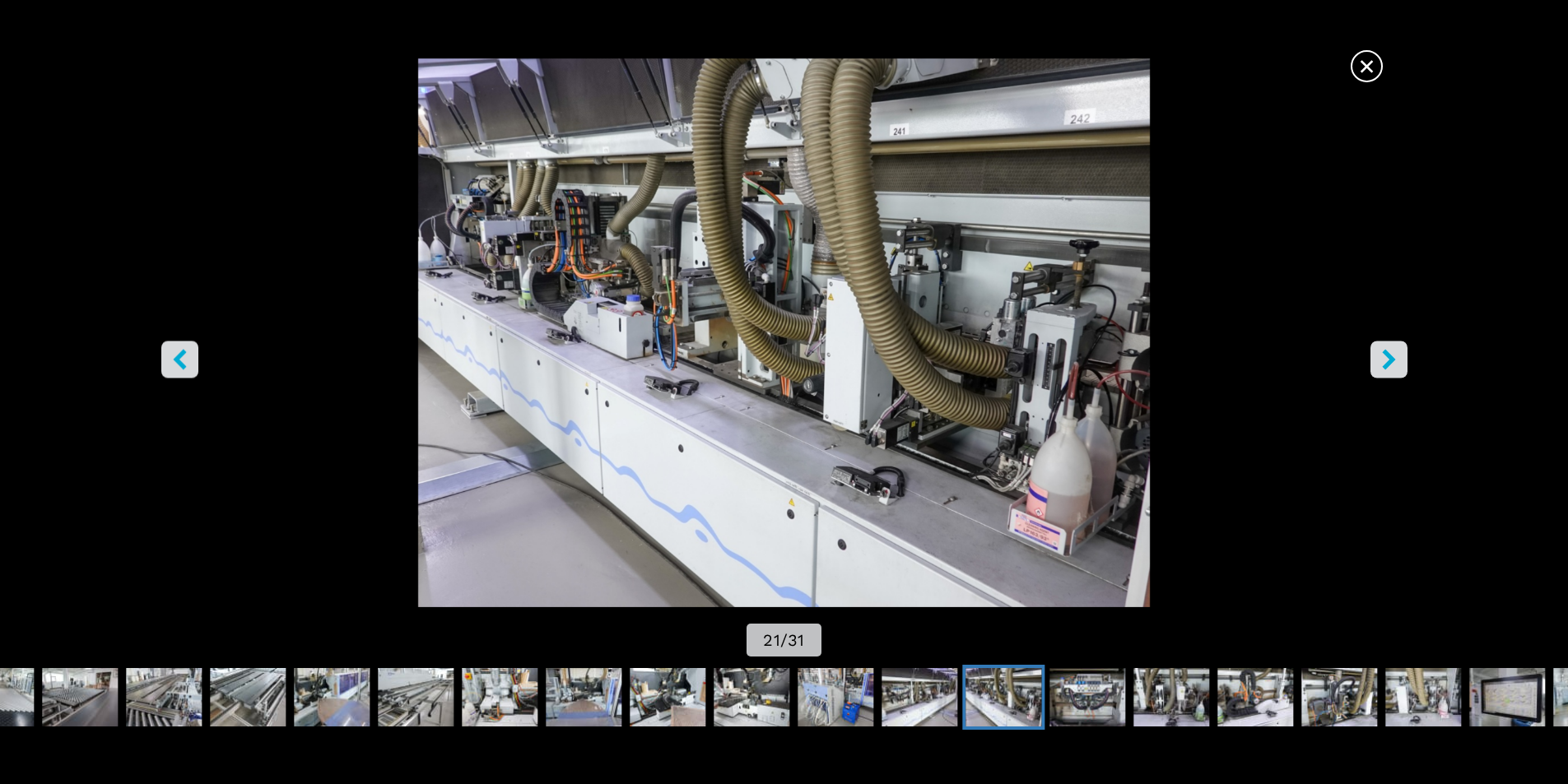
click at [1389, 356] on icon "right-button" at bounding box center [1388, 359] width 13 height 21
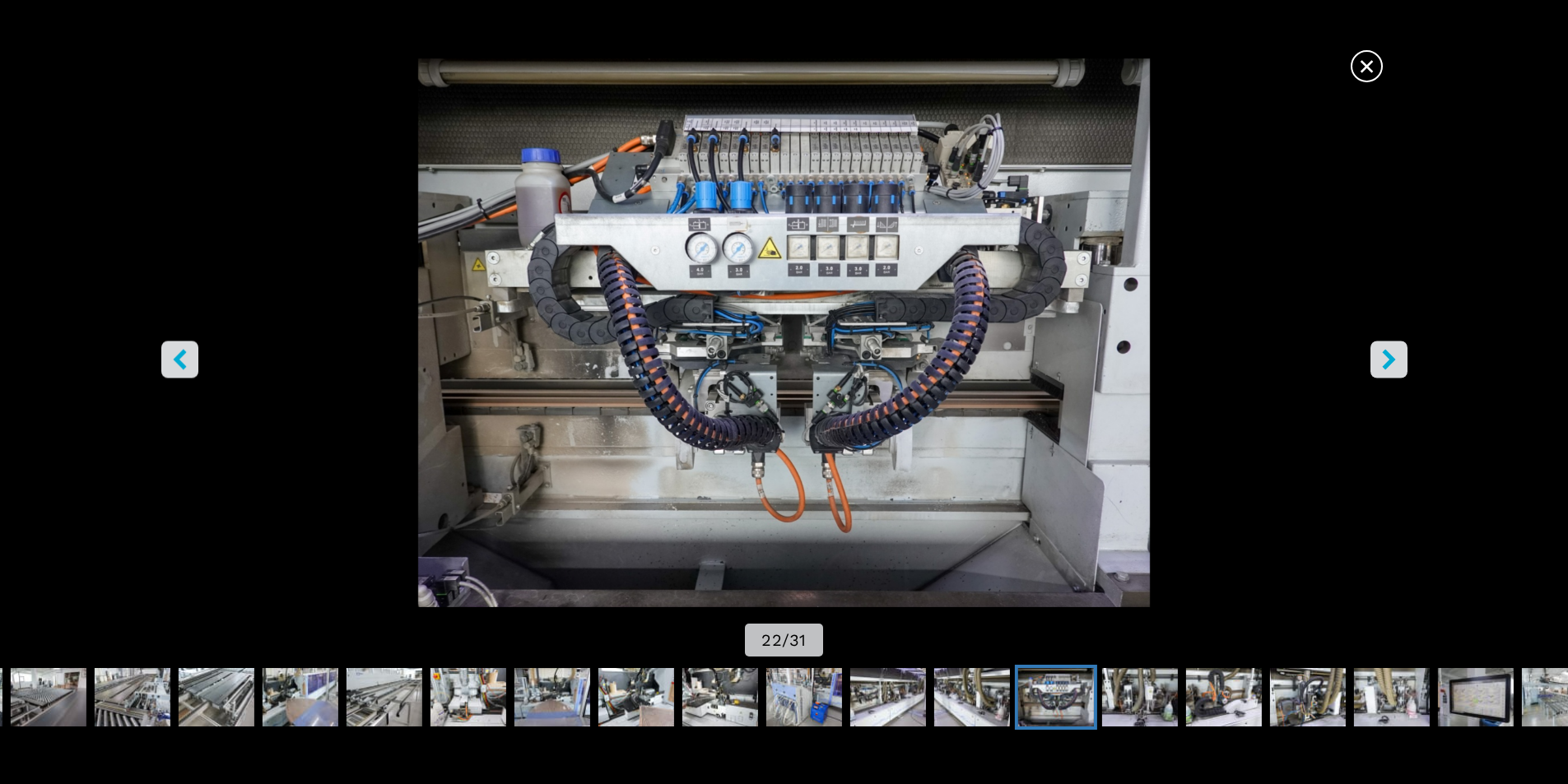
click at [1387, 358] on icon "right-button" at bounding box center [1389, 359] width 21 height 21
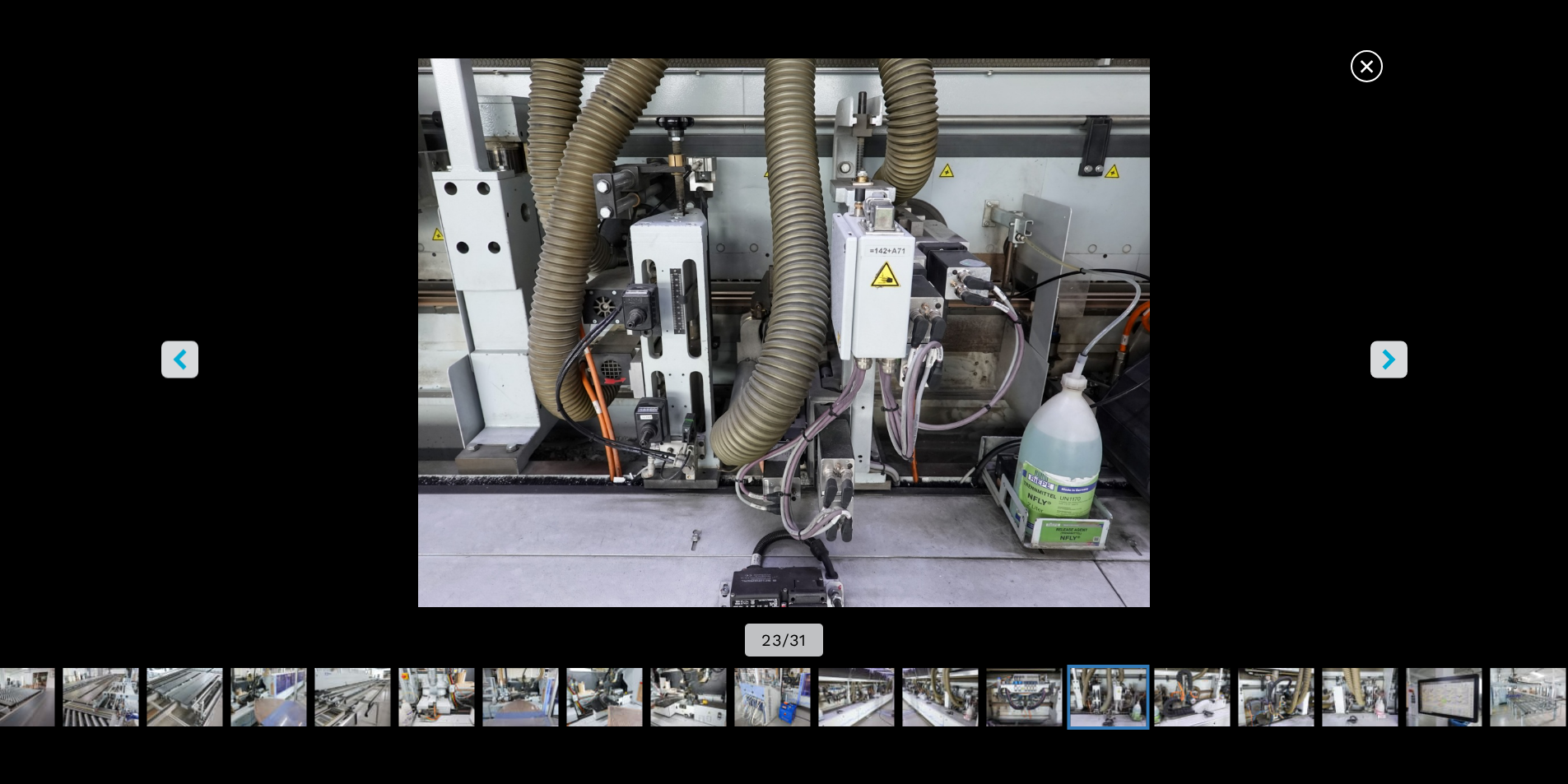
click at [1396, 361] on icon "right-button" at bounding box center [1389, 359] width 21 height 21
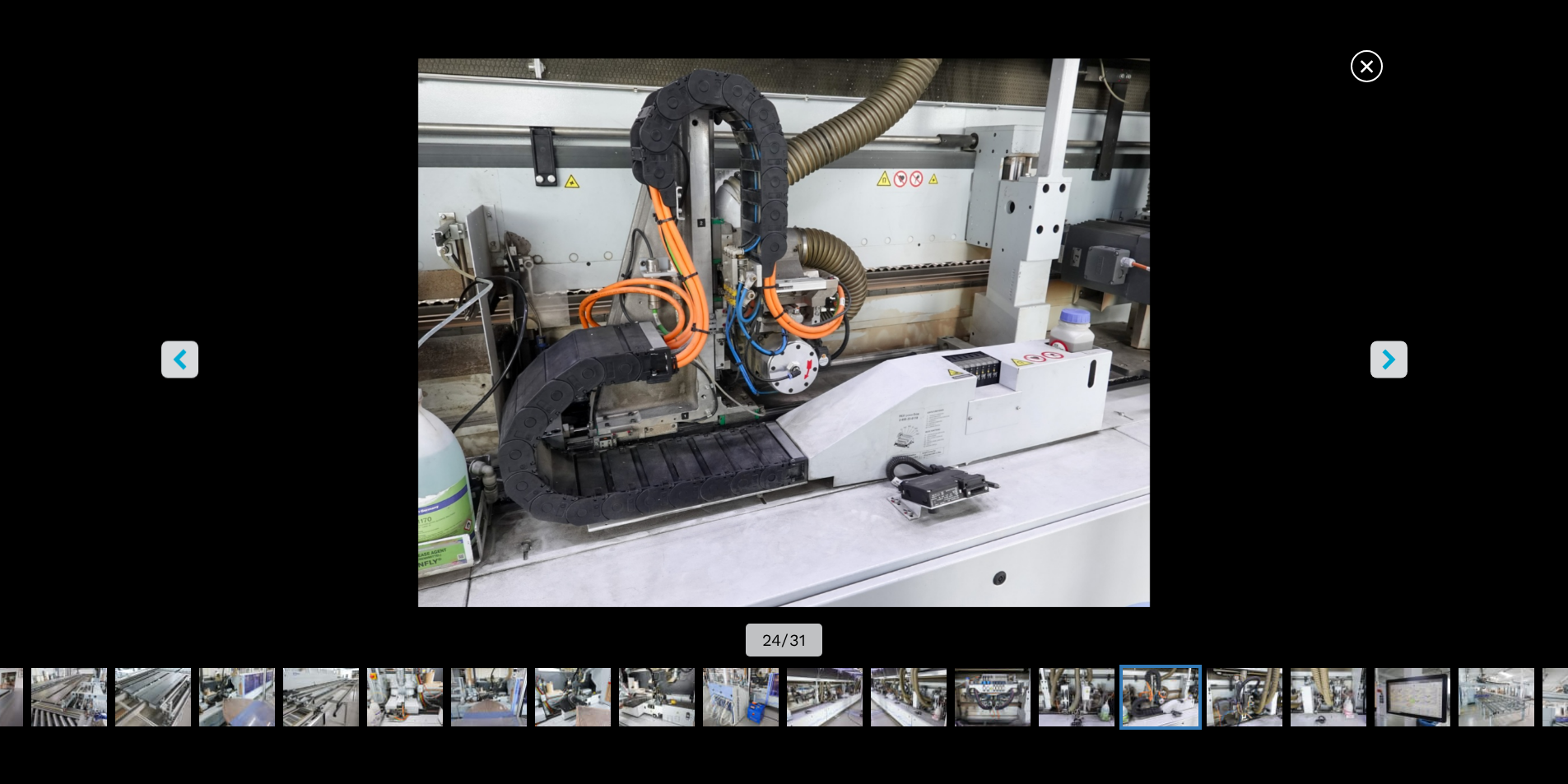
click at [1397, 361] on icon "right-button" at bounding box center [1389, 359] width 21 height 21
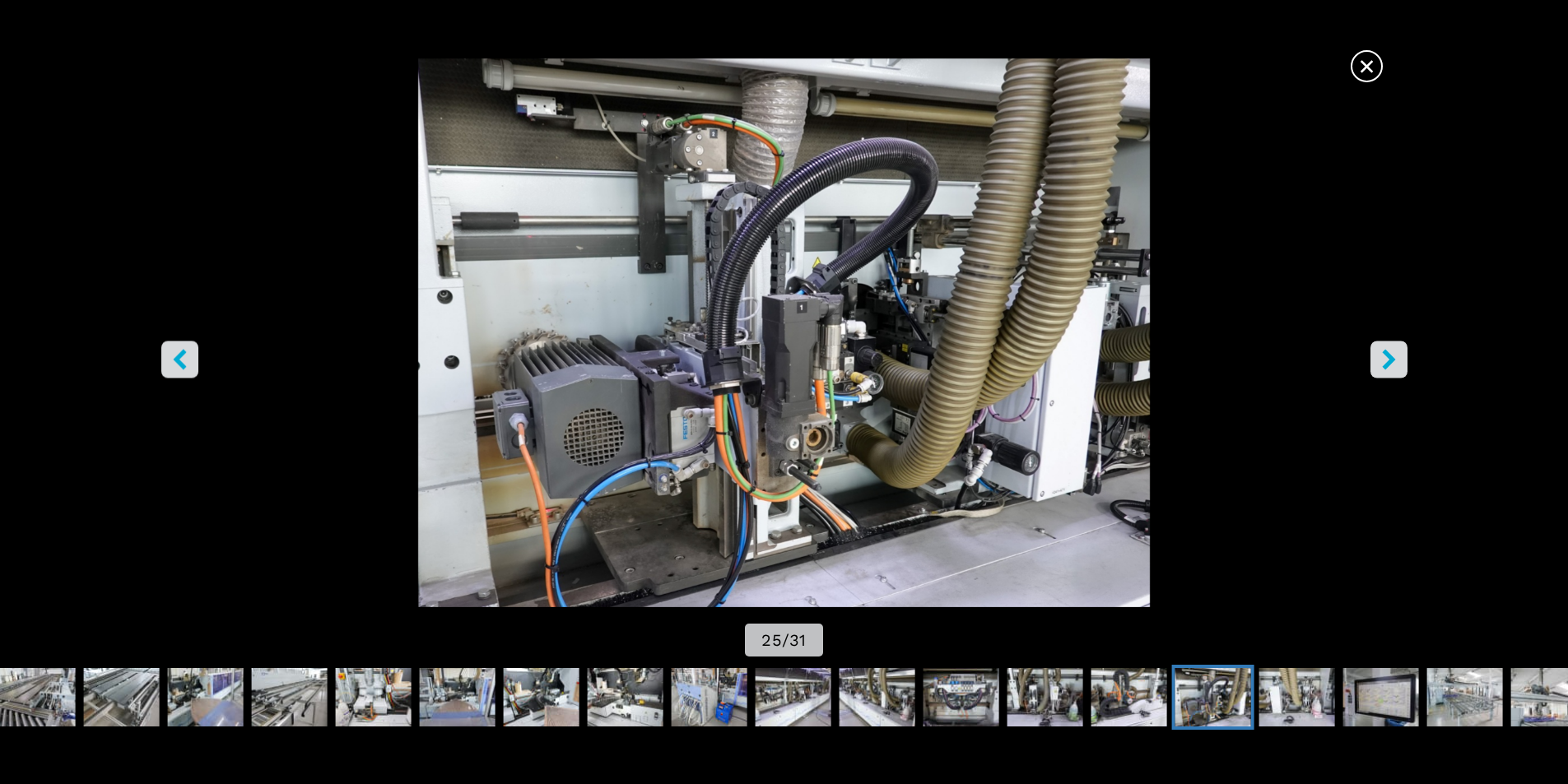
click at [1397, 361] on icon "right-button" at bounding box center [1389, 359] width 21 height 21
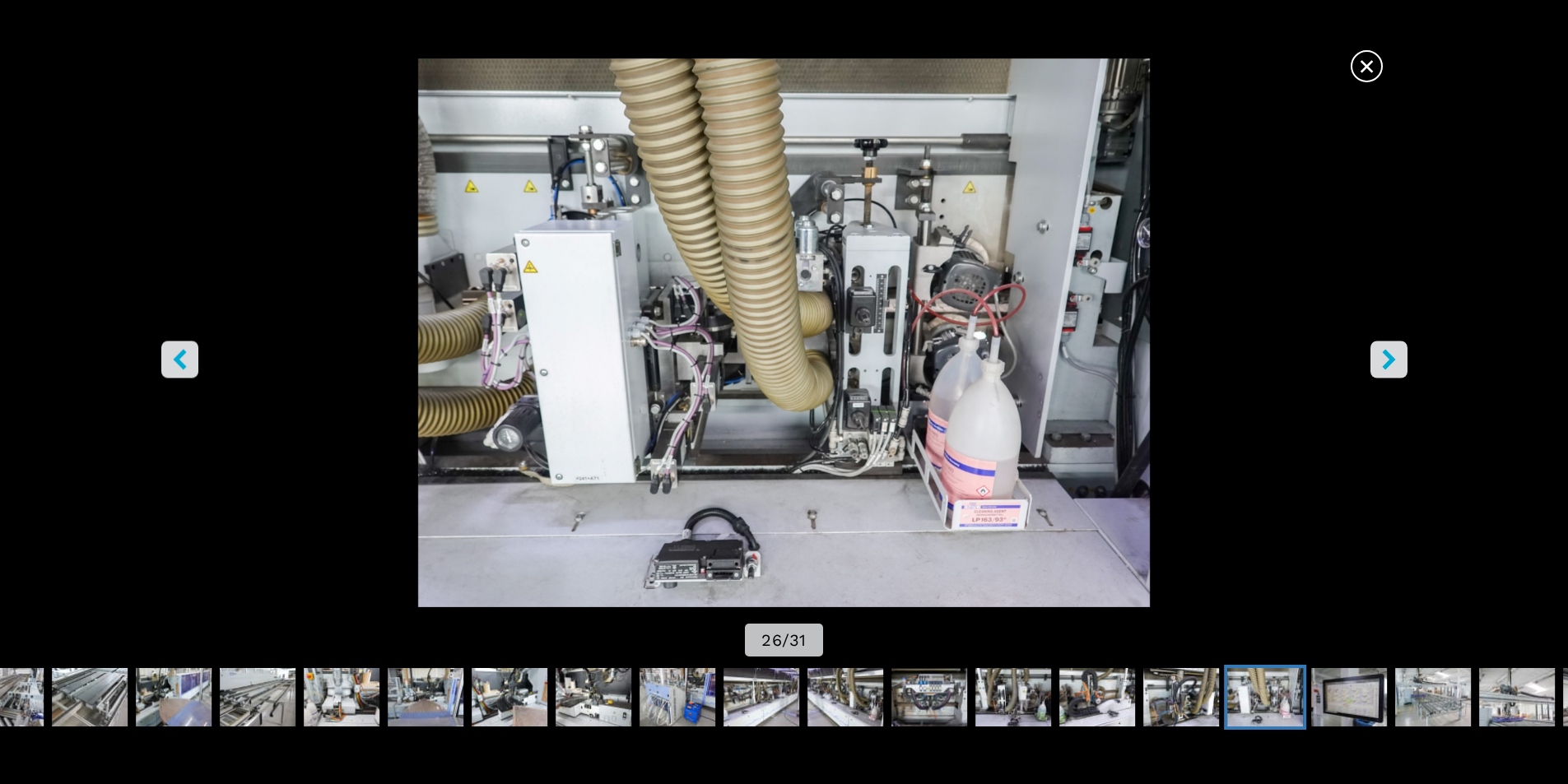
click at [1397, 361] on icon "right-button" at bounding box center [1389, 359] width 21 height 21
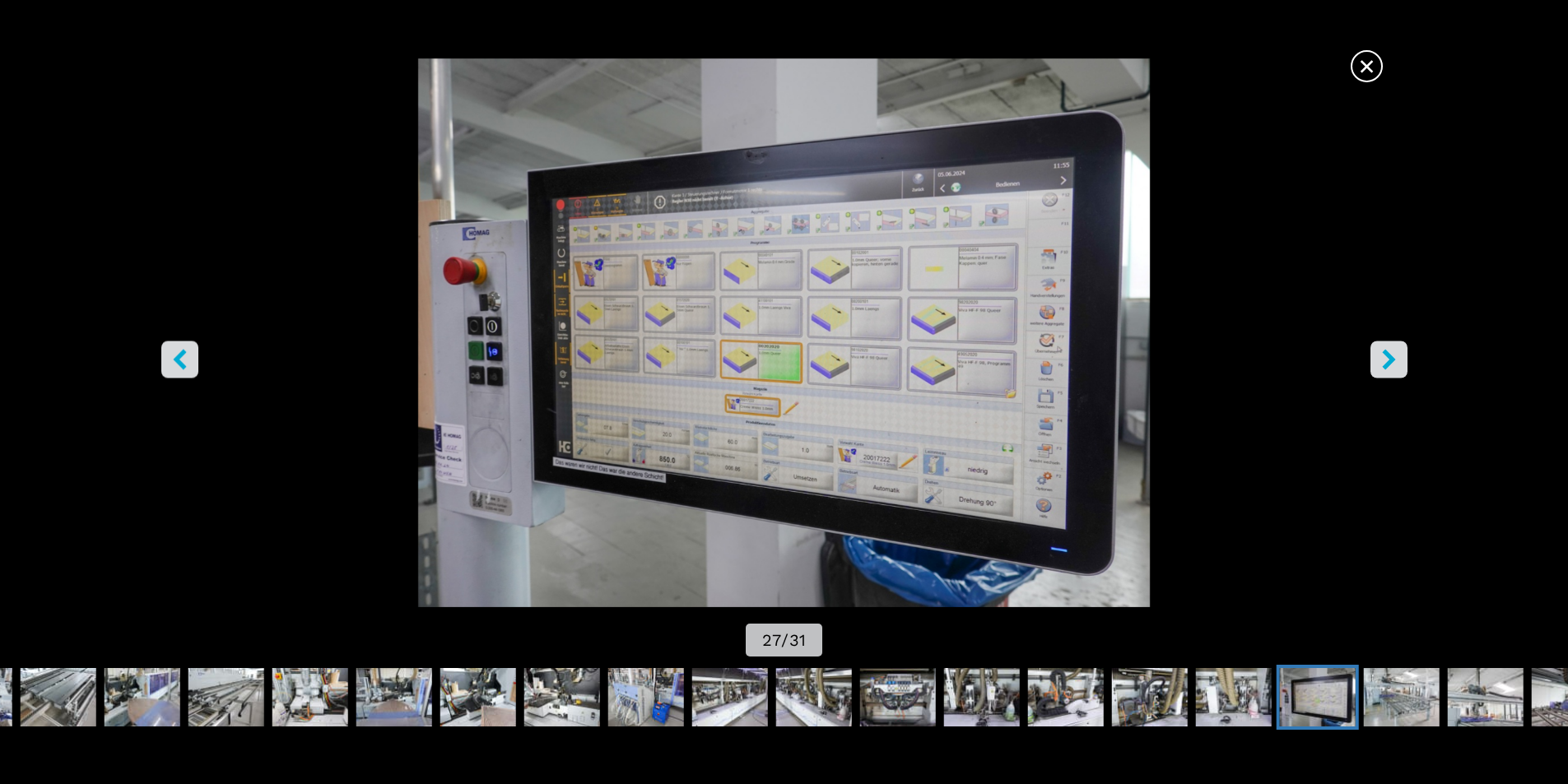
click at [1397, 361] on icon "right-button" at bounding box center [1389, 359] width 21 height 21
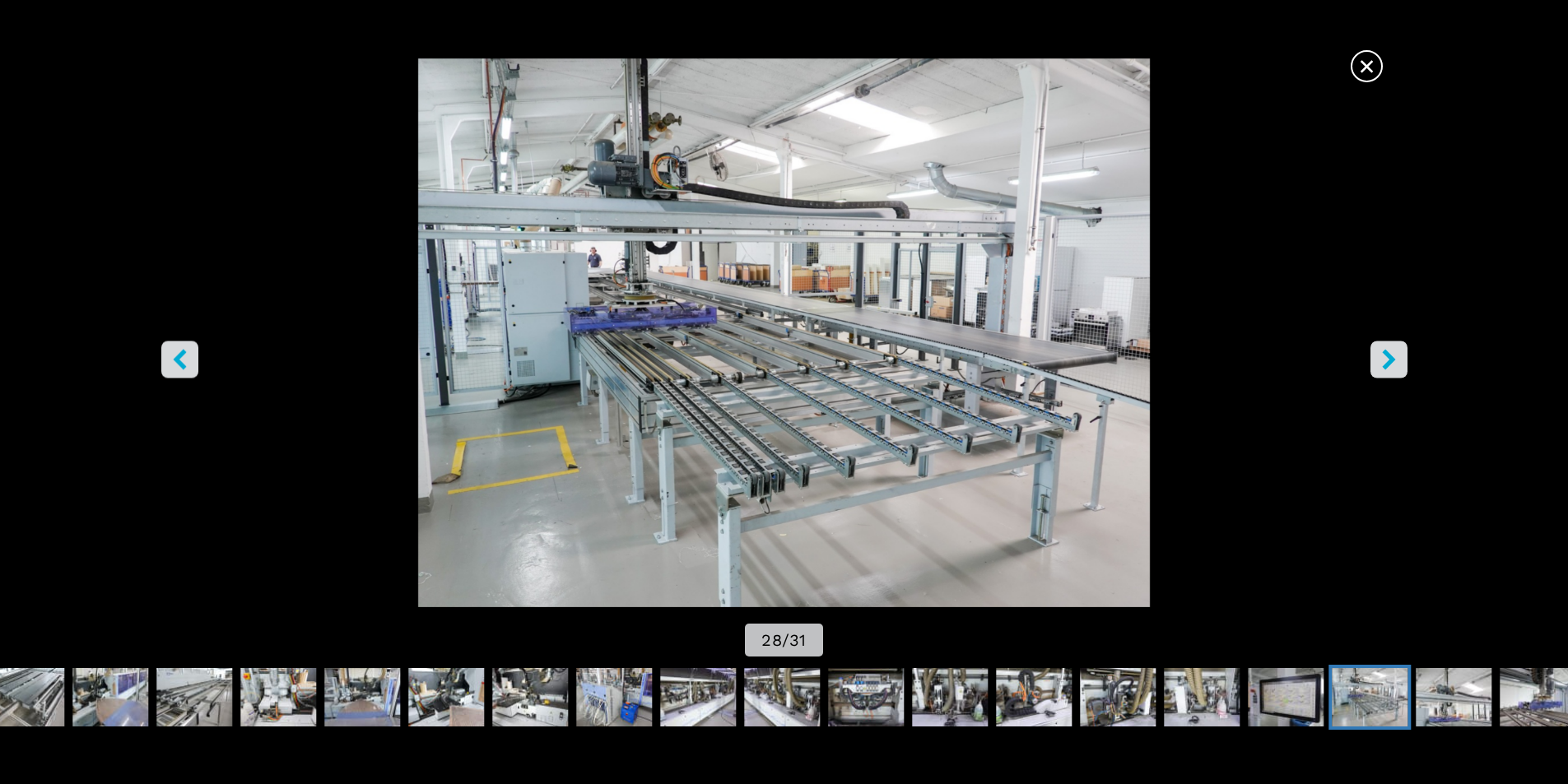
click at [1397, 361] on icon "right-button" at bounding box center [1389, 359] width 21 height 21
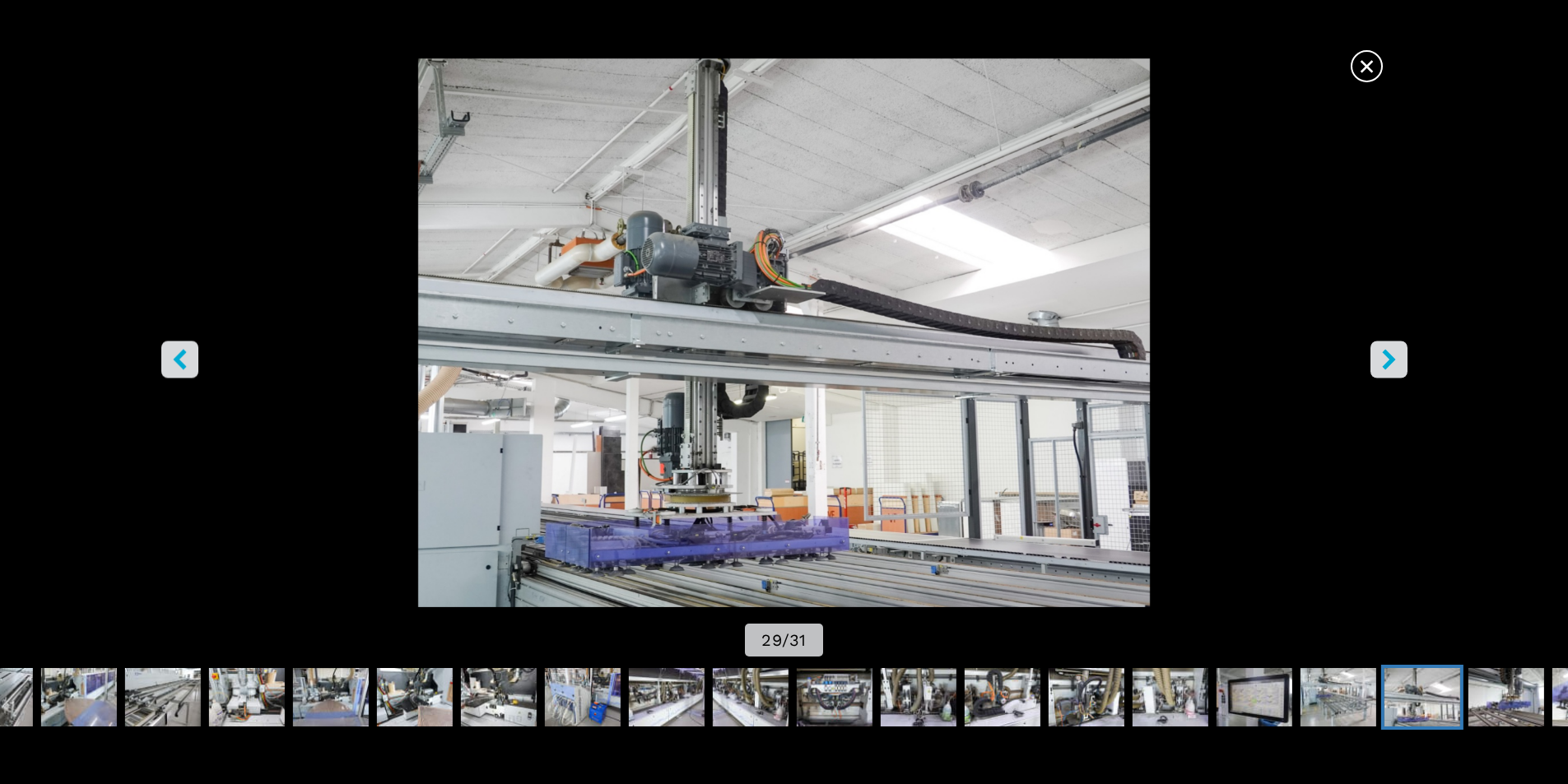
click at [1399, 362] on icon "right-button" at bounding box center [1389, 359] width 21 height 21
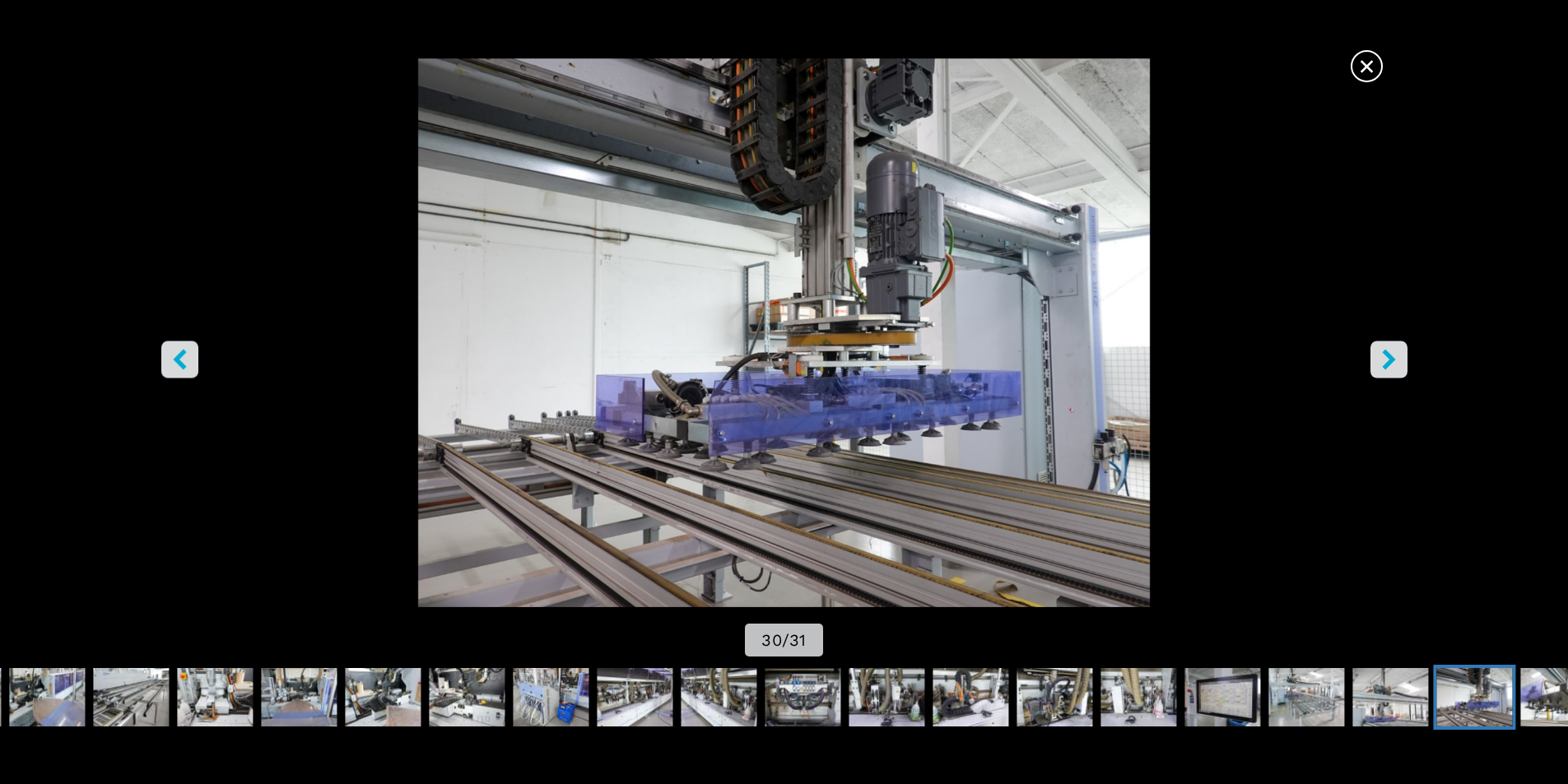
click at [1399, 362] on icon "right-button" at bounding box center [1389, 359] width 21 height 21
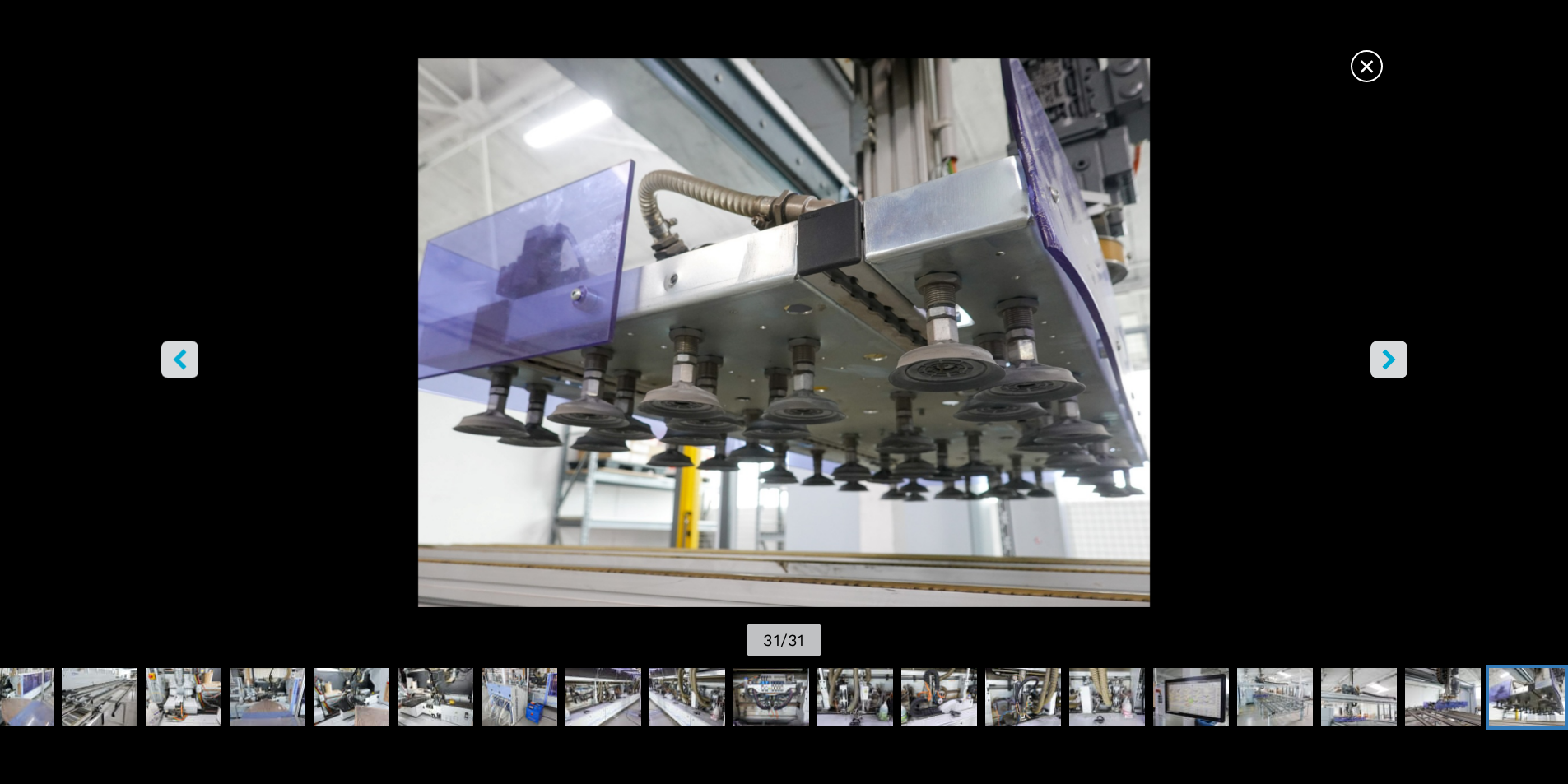
click at [1399, 362] on icon "right-button" at bounding box center [1389, 359] width 21 height 21
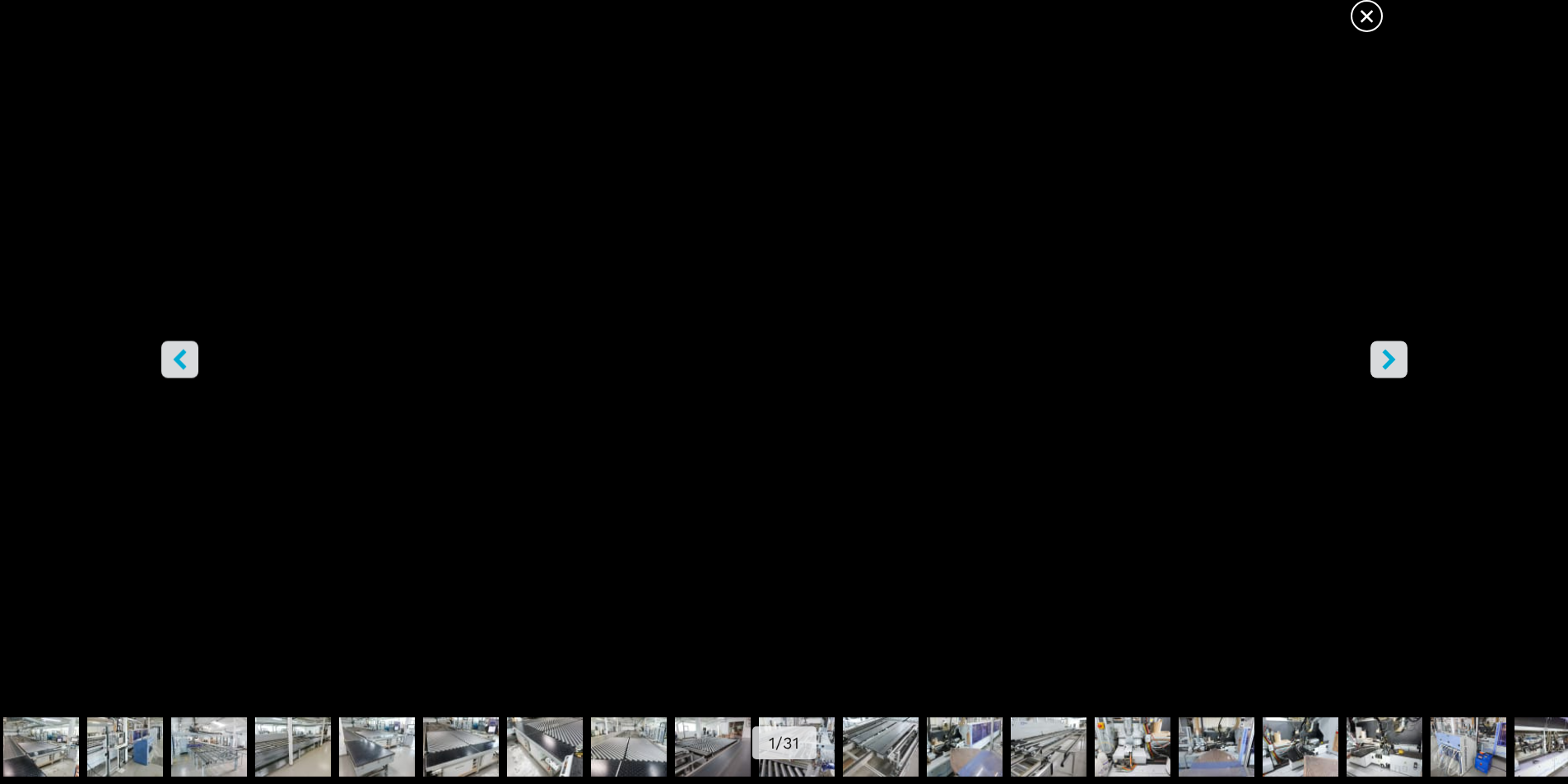
click at [1367, 10] on span "×" at bounding box center [1366, 12] width 29 height 29
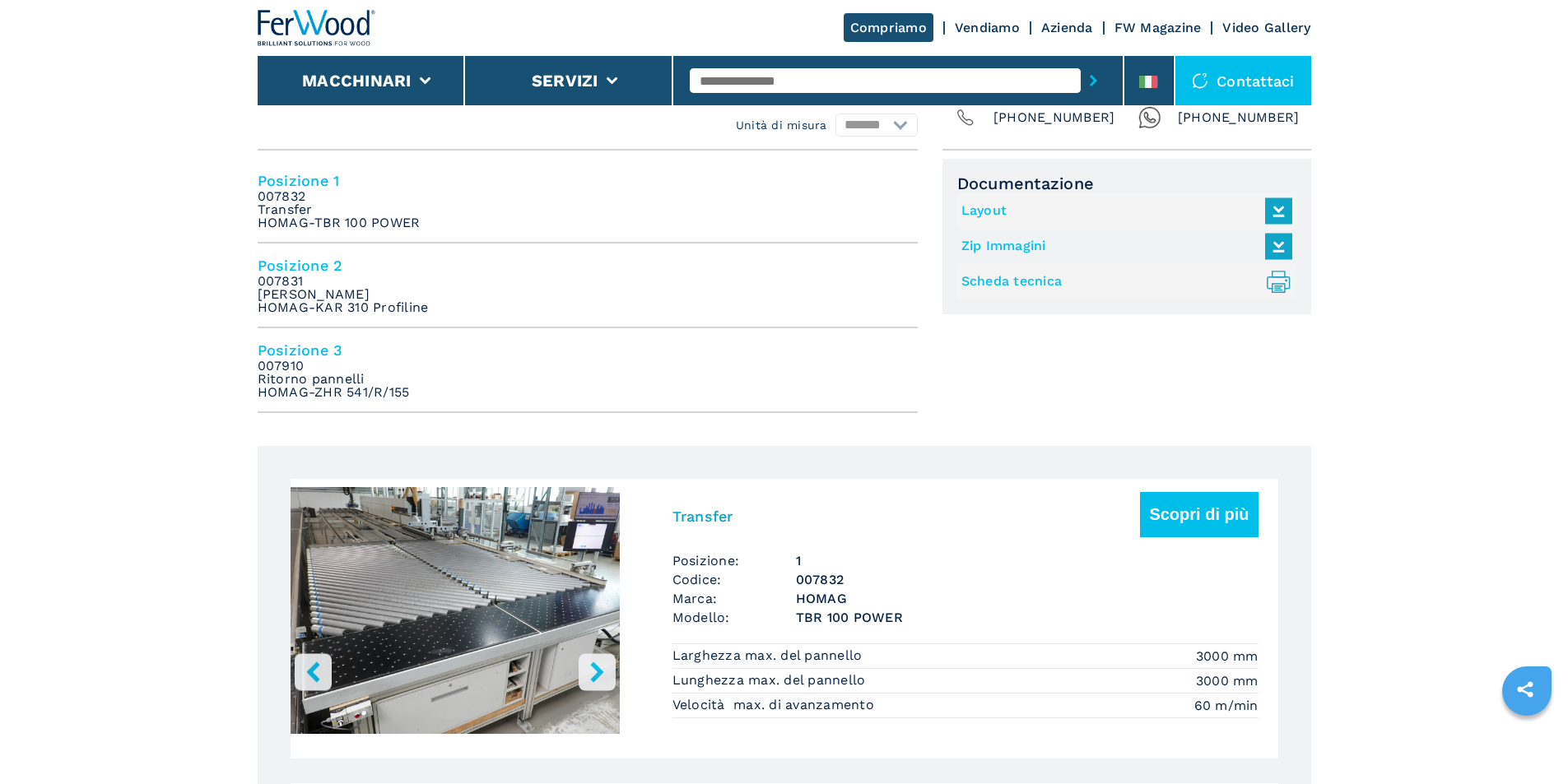
scroll to position [494, 0]
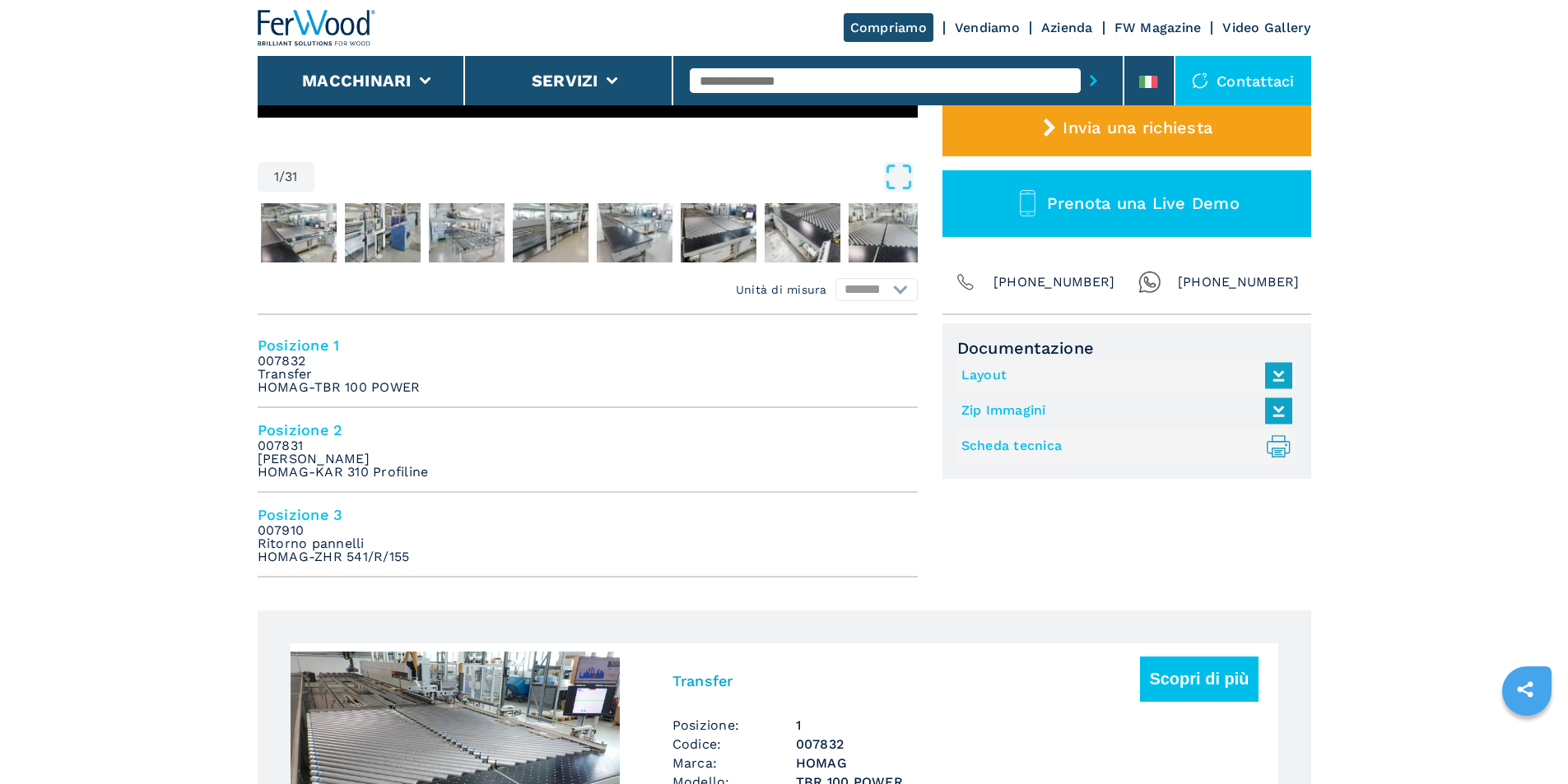
click at [1019, 449] on link "Scheda tecnica .prefix__st0{stroke-linecap:round;stroke-linejoin:round}.prefix_…" at bounding box center [1123, 446] width 323 height 27
click at [1009, 378] on link "Layout" at bounding box center [1123, 375] width 323 height 27
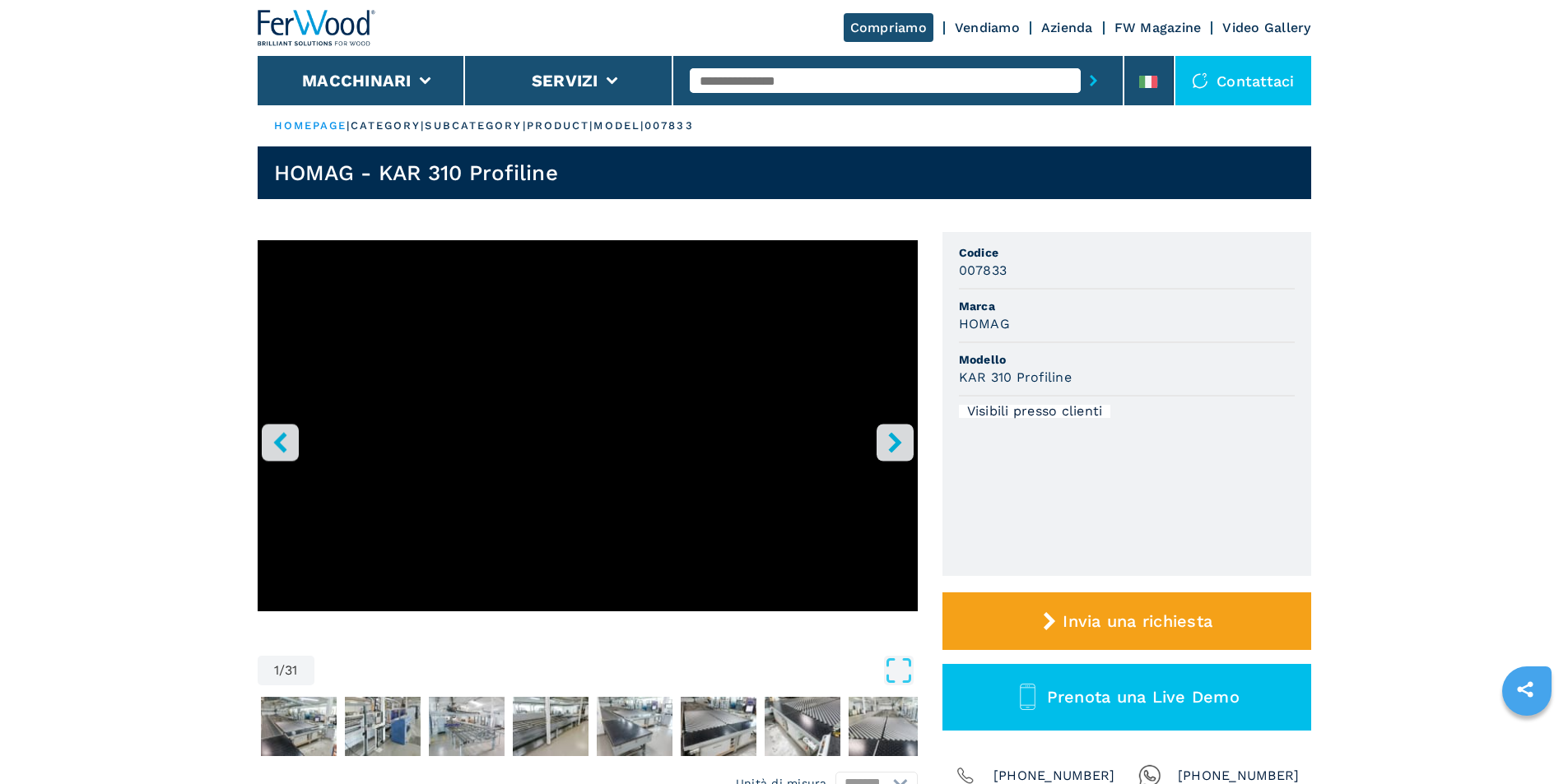
scroll to position [82, 0]
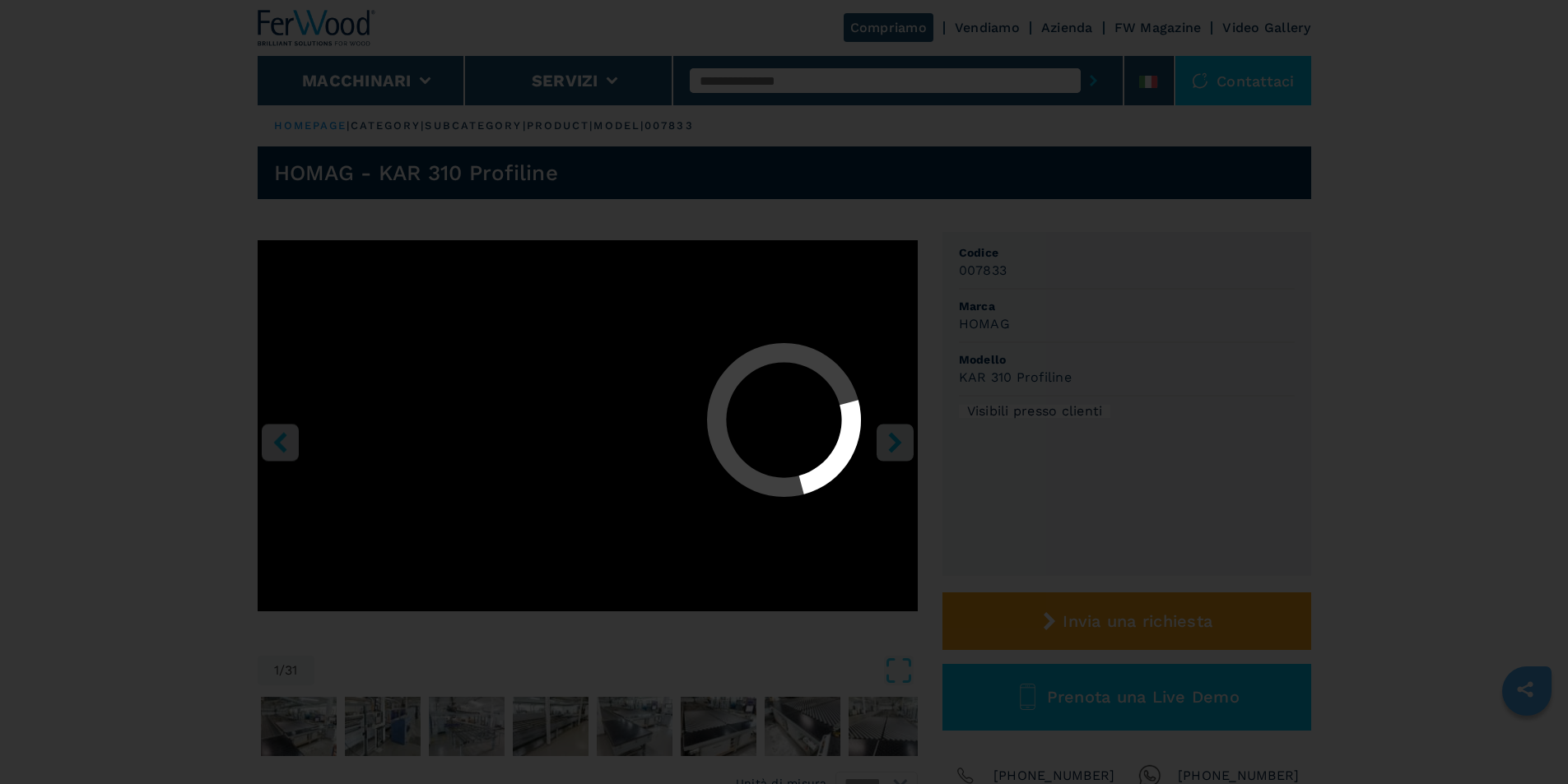
select select "*****"
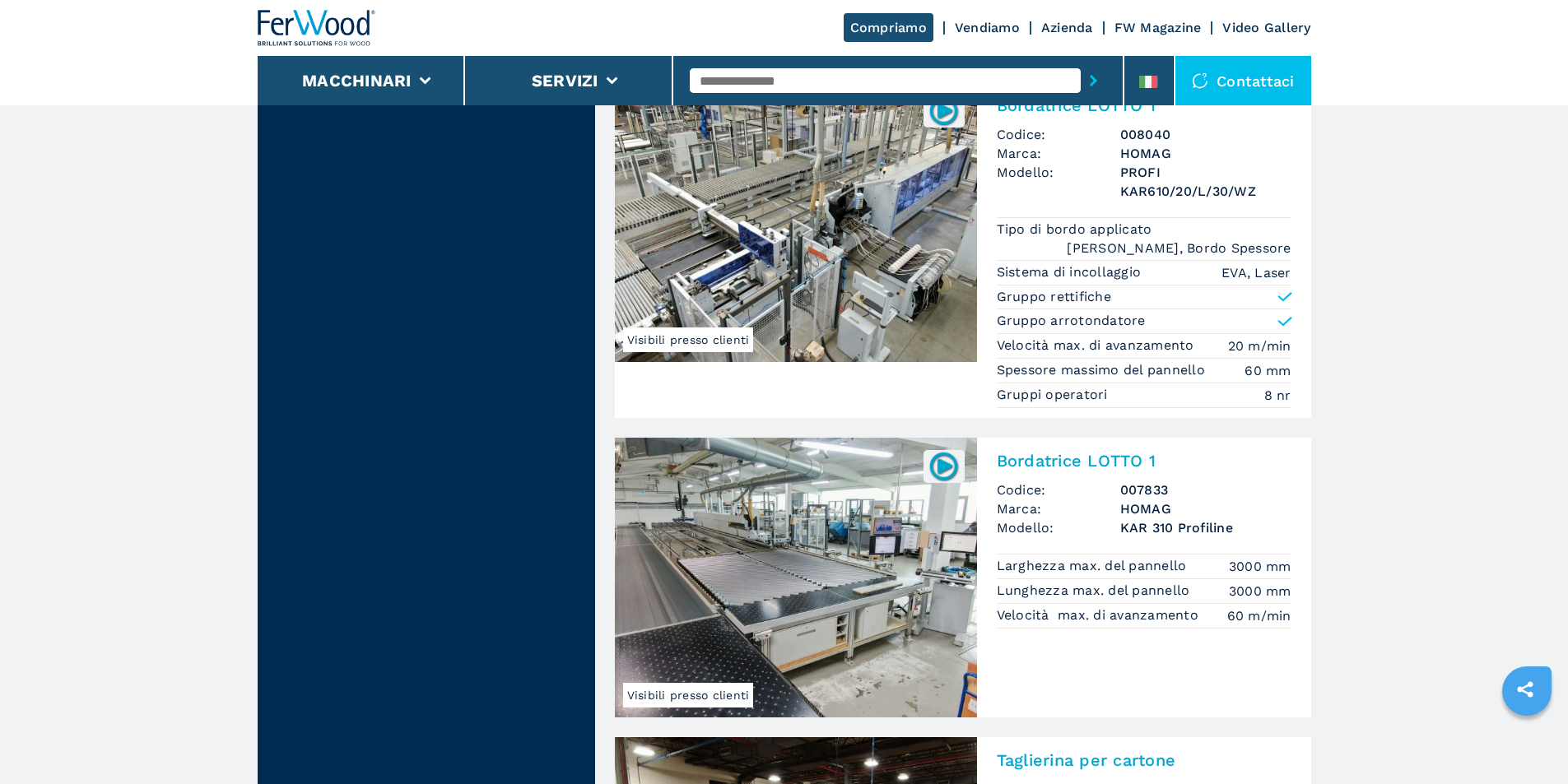
scroll to position [2962, 0]
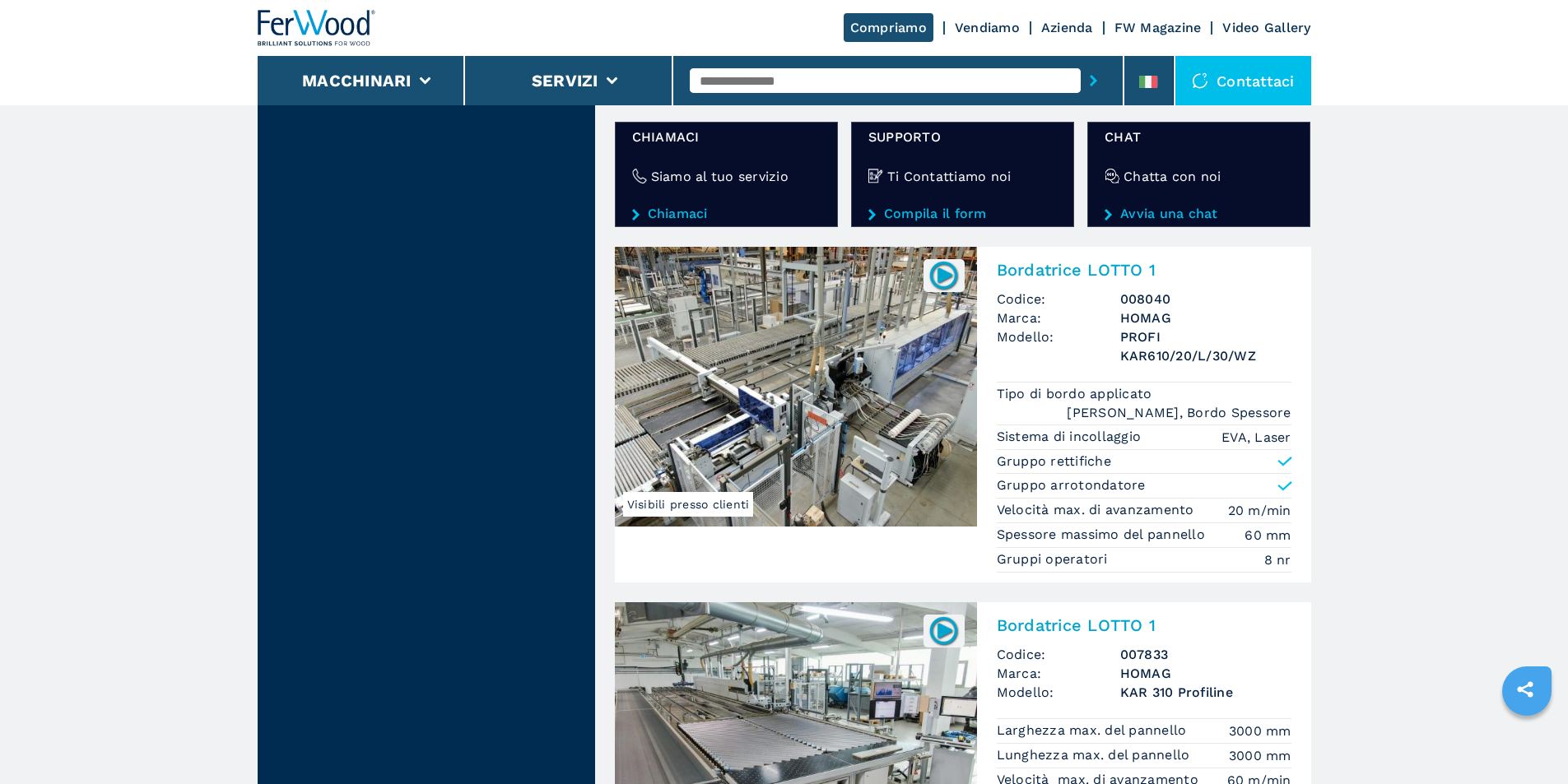
click at [792, 324] on img at bounding box center [796, 387] width 362 height 280
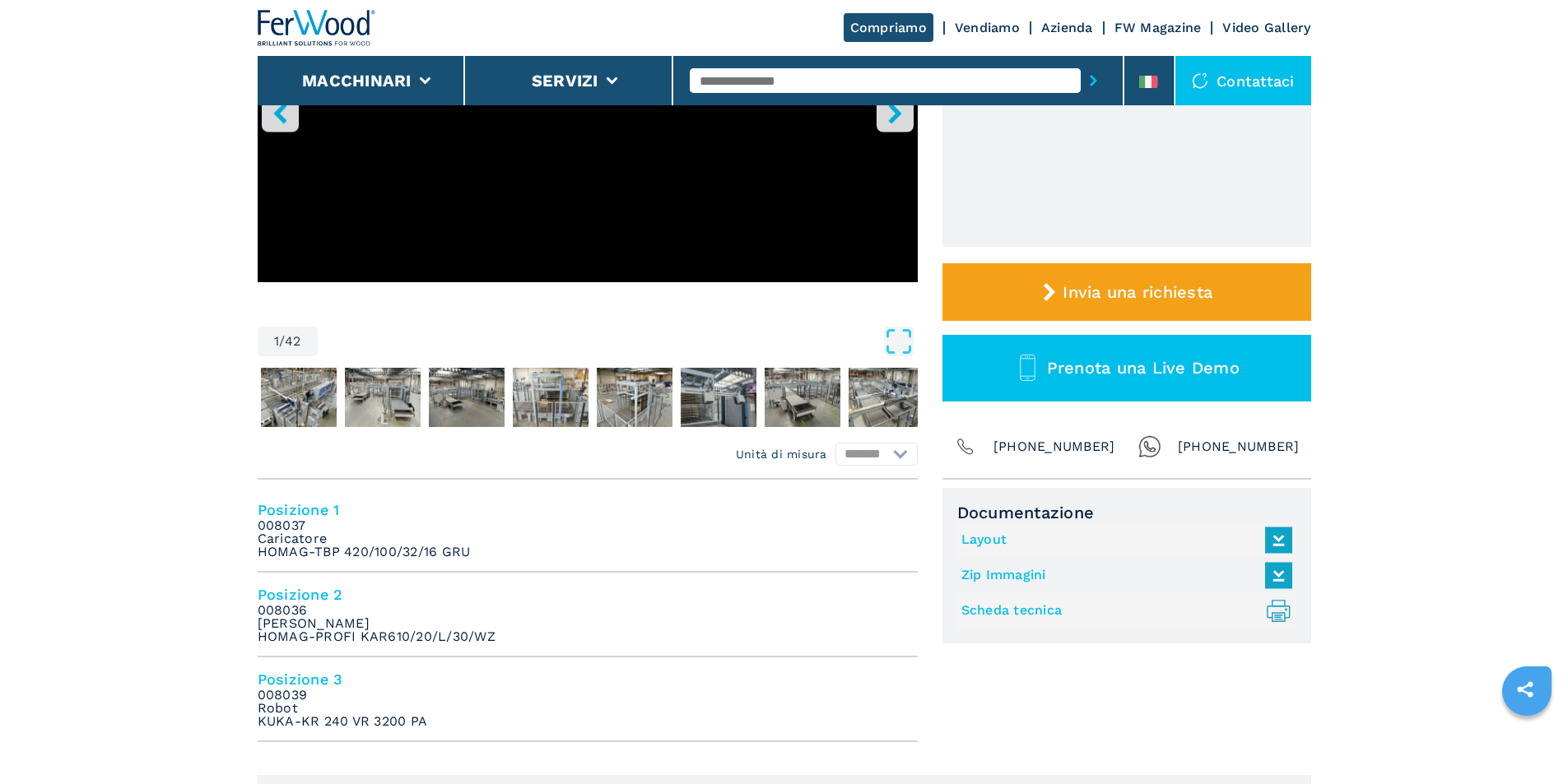
scroll to position [494, 0]
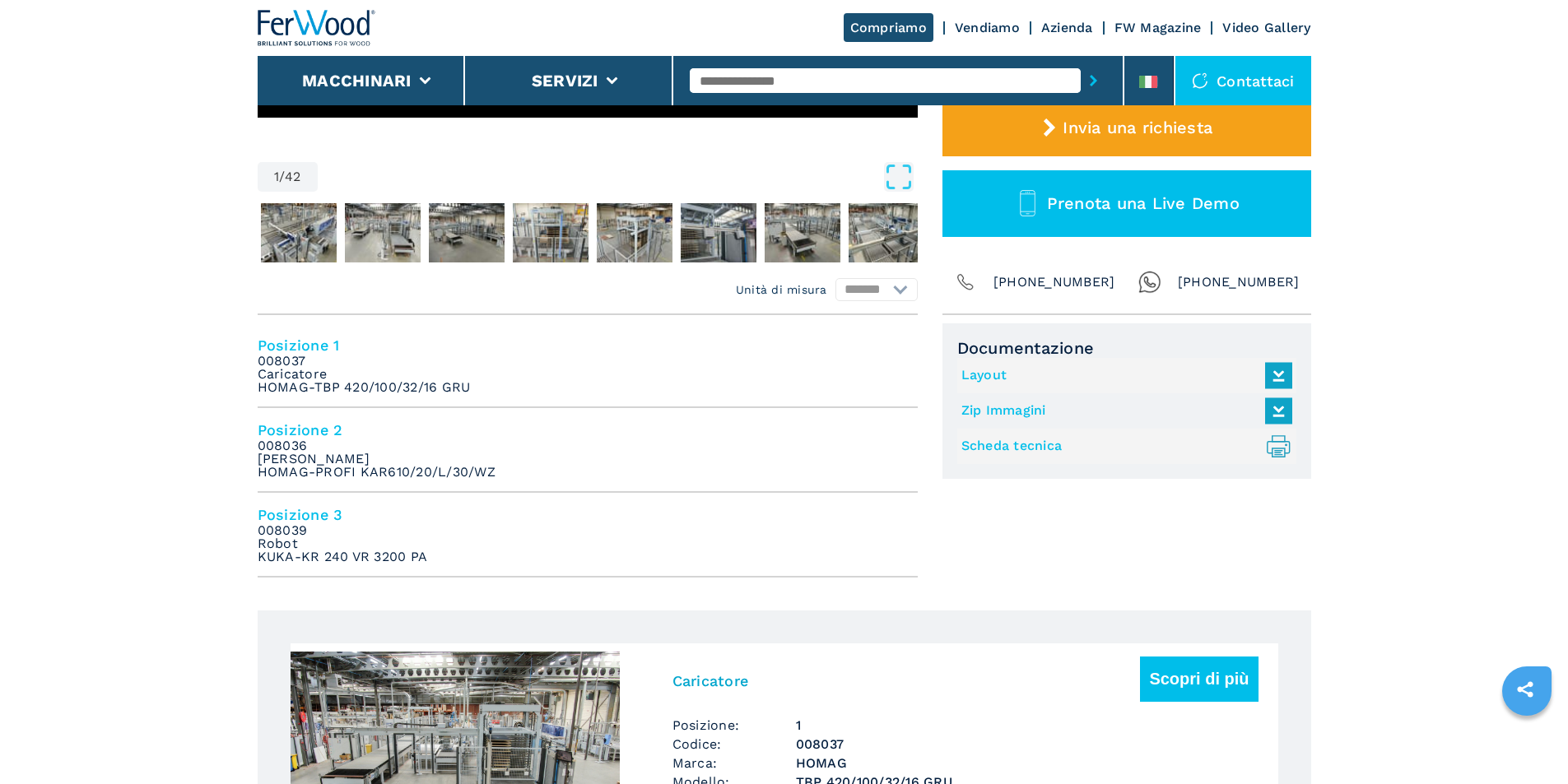
click at [992, 449] on link "Scheda tecnica .prefix__st0{stroke-linecap:round;stroke-linejoin:round}.prefix_…" at bounding box center [1123, 446] width 323 height 27
click at [981, 372] on link "Layout" at bounding box center [1123, 375] width 323 height 27
